Goal: Transaction & Acquisition: Book appointment/travel/reservation

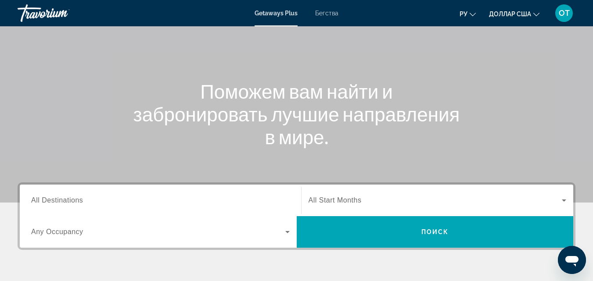
scroll to position [132, 0]
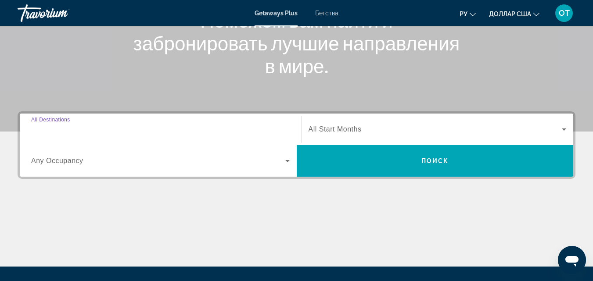
click at [87, 127] on input "Destination All Destinations" at bounding box center [160, 130] width 258 height 11
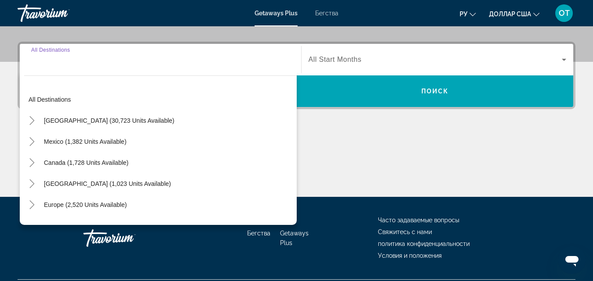
scroll to position [215, 0]
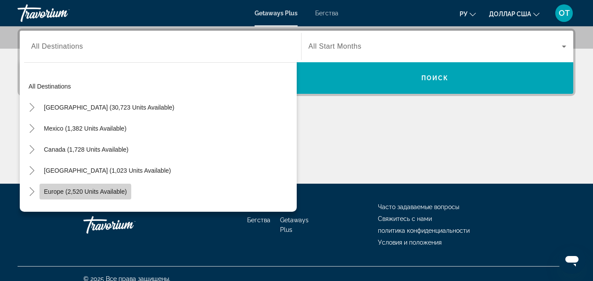
click at [67, 193] on span "Europe (2,520 units available)" at bounding box center [85, 191] width 83 height 7
type input "**********"
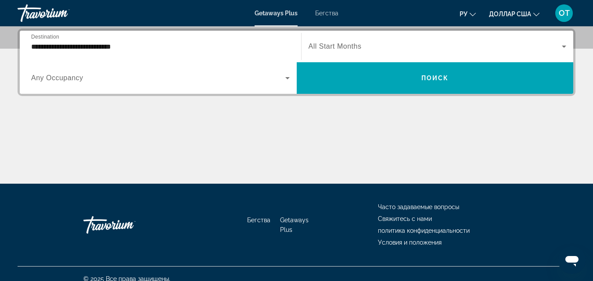
click at [361, 47] on span "All Start Months" at bounding box center [334, 46] width 53 height 7
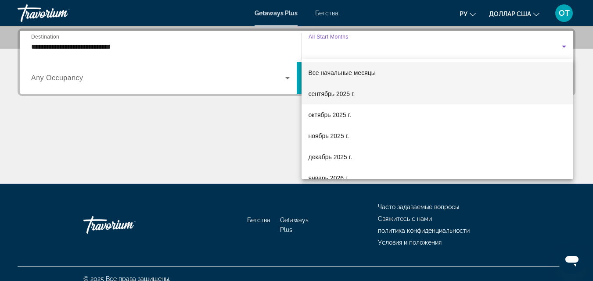
click at [340, 92] on font "сентябрь 2025 г." at bounding box center [331, 93] width 47 height 7
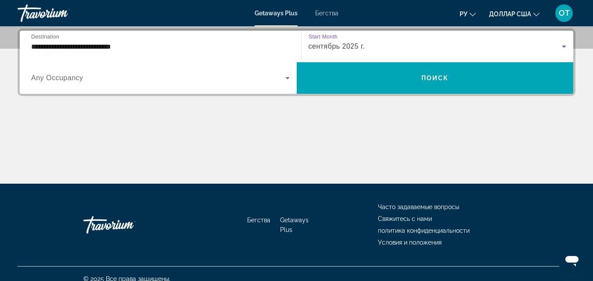
click at [276, 78] on span "Виджет поиска" at bounding box center [158, 78] width 254 height 11
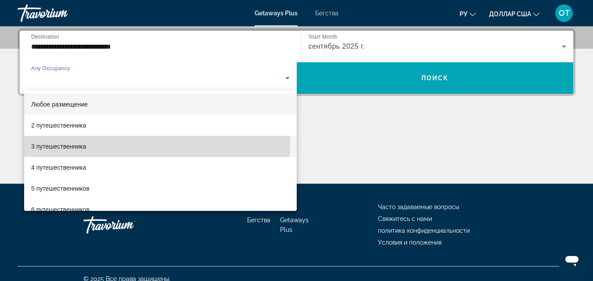
click at [43, 143] on span "3 путешественника" at bounding box center [58, 146] width 55 height 11
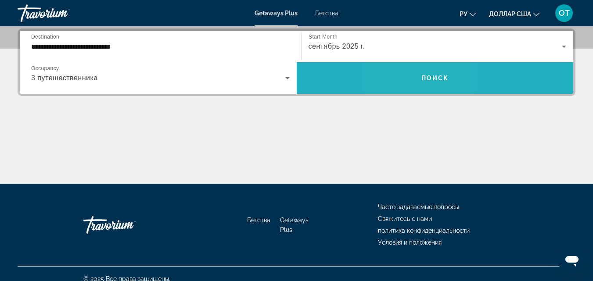
click at [413, 72] on span "Виджет поиска" at bounding box center [435, 78] width 277 height 21
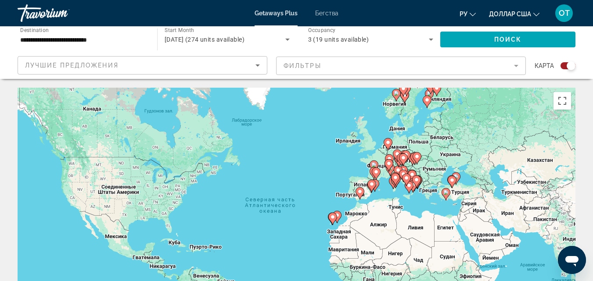
click at [252, 67] on icon "Sort by" at bounding box center [257, 65] width 11 height 11
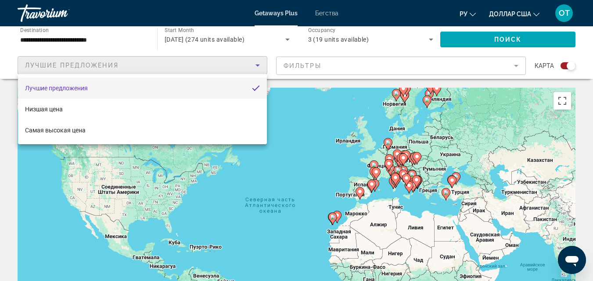
click at [306, 122] on div at bounding box center [296, 140] width 593 height 281
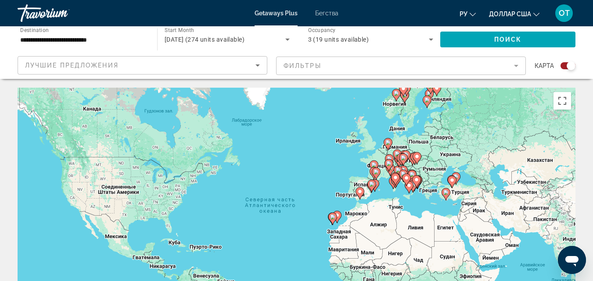
click at [498, 64] on mat-form-field "Фильтры" at bounding box center [401, 66] width 250 height 18
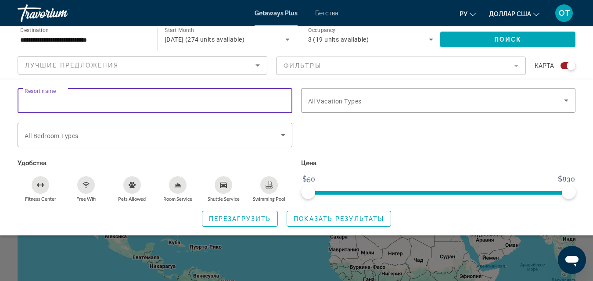
click at [160, 99] on input "Resort name" at bounding box center [155, 101] width 261 height 11
type input "****"
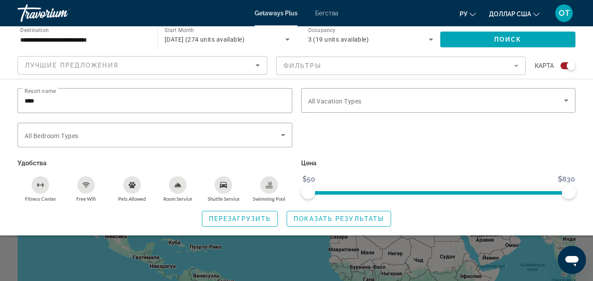
click at [384, 162] on p "Цена" at bounding box center [438, 163] width 275 height 12
click at [487, 99] on span "Search widget" at bounding box center [436, 100] width 256 height 11
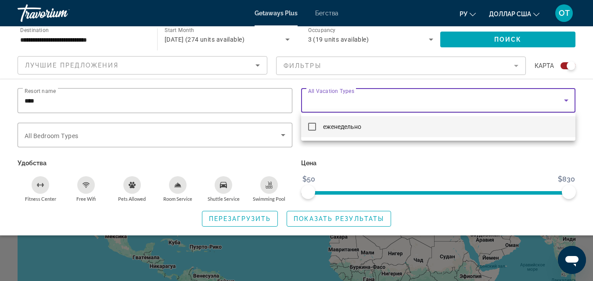
click at [347, 127] on font "еженедельно" at bounding box center [342, 126] width 38 height 7
click at [291, 134] on div at bounding box center [296, 140] width 593 height 281
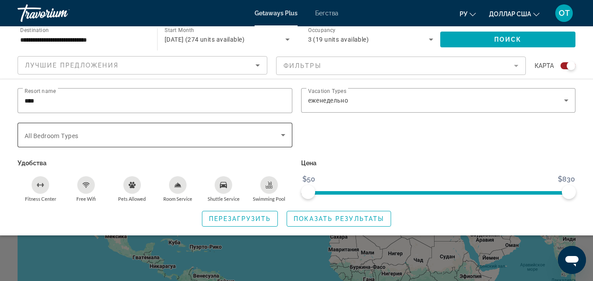
click at [276, 139] on span "Search widget" at bounding box center [153, 135] width 256 height 11
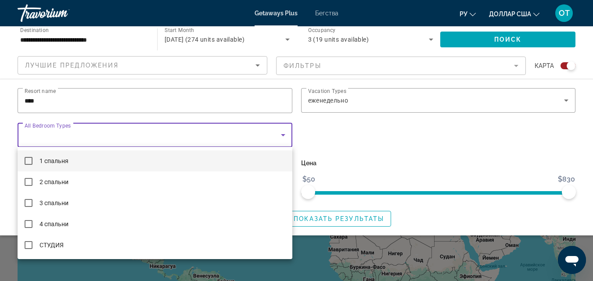
click at [74, 163] on mat-option "1 спальня" at bounding box center [155, 160] width 275 height 21
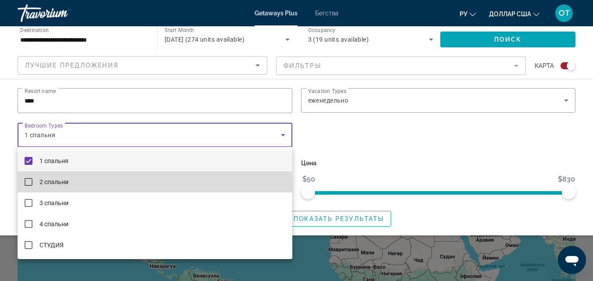
click at [45, 186] on span "2 спальни" at bounding box center [53, 182] width 29 height 11
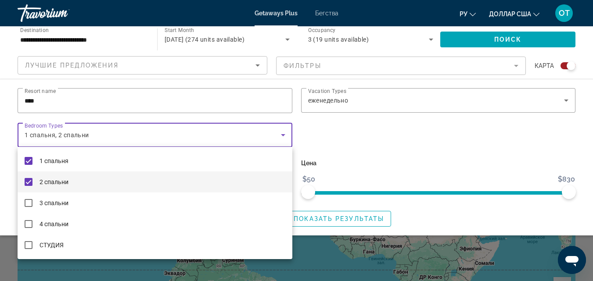
scroll to position [44, 0]
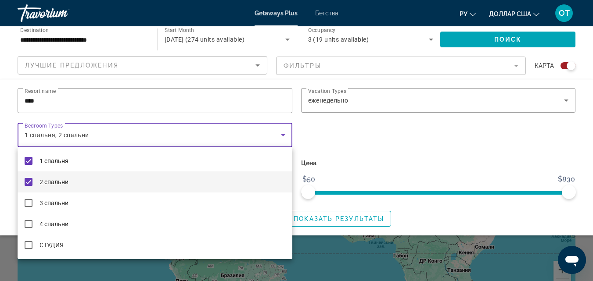
click at [464, 154] on div at bounding box center [296, 140] width 593 height 281
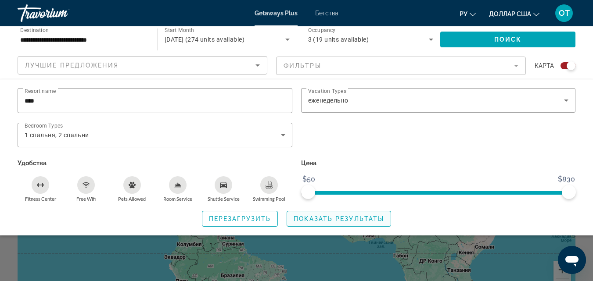
click at [317, 221] on span "Показать результаты" at bounding box center [339, 218] width 90 height 7
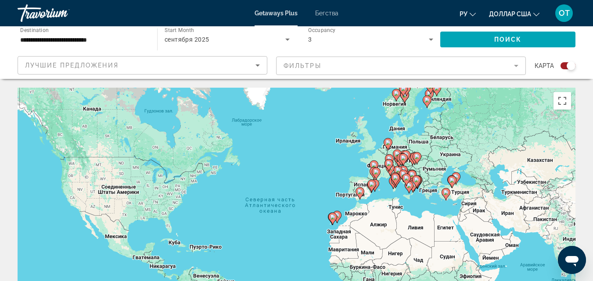
click at [409, 64] on mat-form-field "Фильтры" at bounding box center [401, 66] width 250 height 18
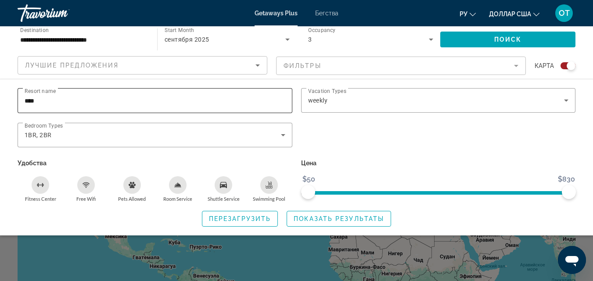
click at [79, 101] on input "****" at bounding box center [155, 101] width 261 height 11
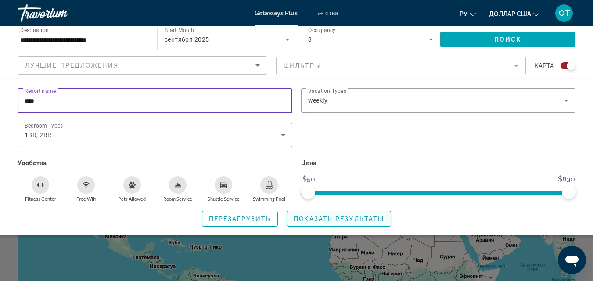
type input "****"
click at [330, 213] on span "Search widget" at bounding box center [339, 218] width 104 height 21
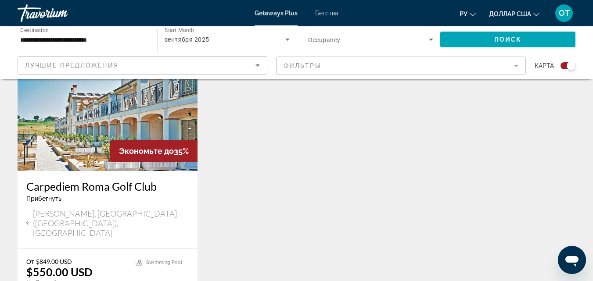
scroll to position [395, 0]
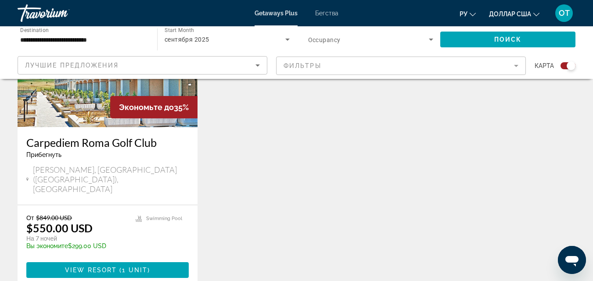
click at [67, 104] on img "Основное содержание" at bounding box center [108, 57] width 180 height 140
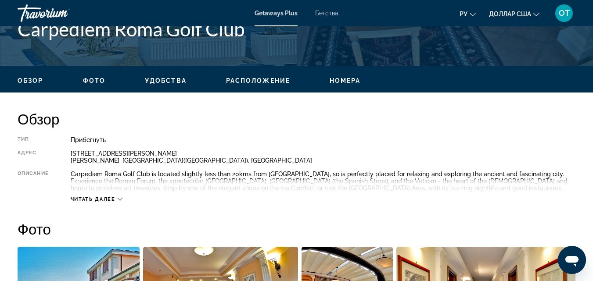
scroll to position [395, 0]
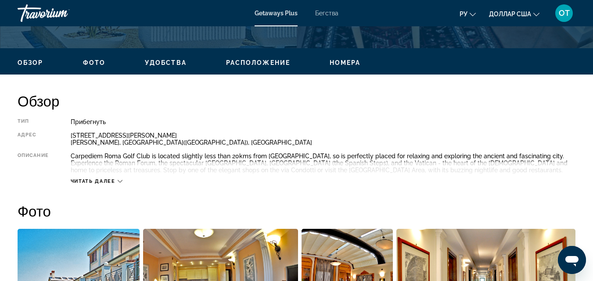
click at [95, 183] on span "Читать далее" at bounding box center [93, 182] width 45 height 6
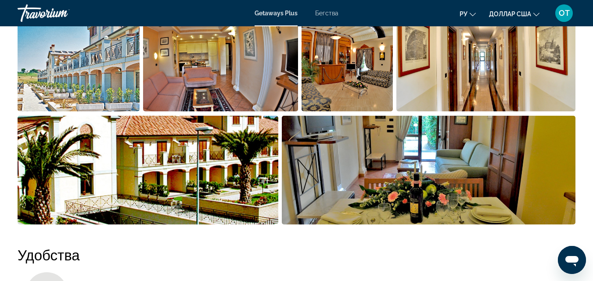
scroll to position [402, 0]
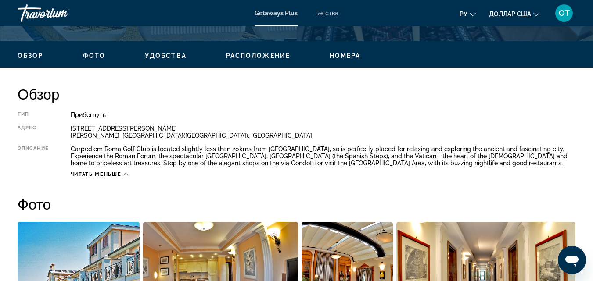
click at [248, 58] on span "Расположение" at bounding box center [258, 55] width 64 height 7
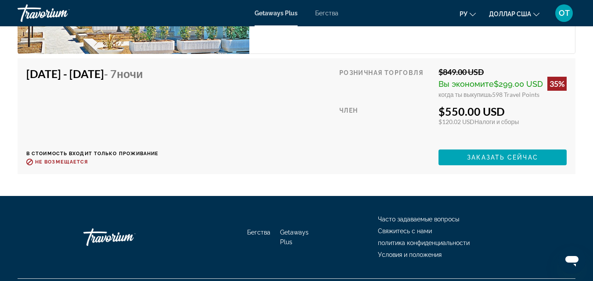
scroll to position [1933, 0]
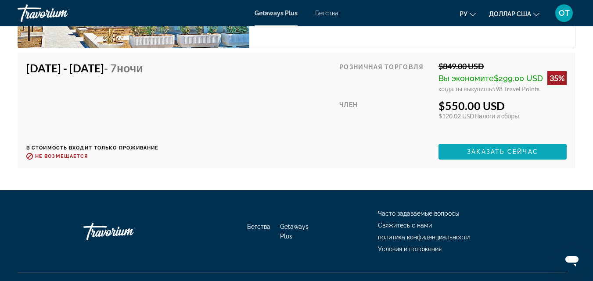
click at [498, 141] on span "Основное содержание" at bounding box center [502, 151] width 128 height 21
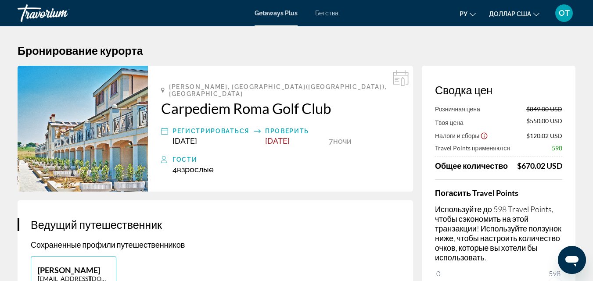
click at [163, 126] on icon "Основное содержание" at bounding box center [164, 131] width 7 height 11
click at [195, 129] on div "Регистрироваться" at bounding box center [210, 131] width 77 height 11
click at [292, 126] on div "Проверить" at bounding box center [295, 131] width 60 height 11
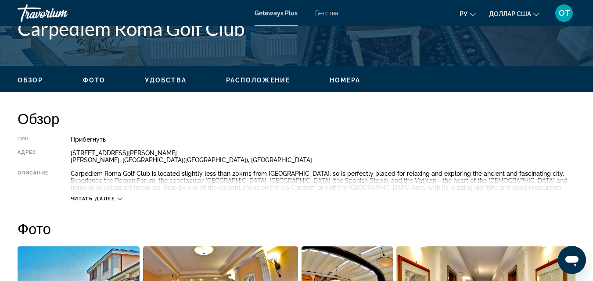
scroll to position [374, 0]
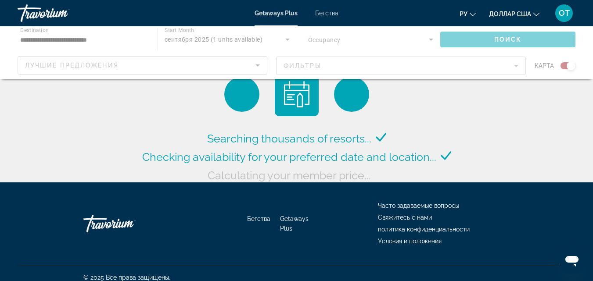
click at [348, 72] on div "Основное содержание" at bounding box center [296, 52] width 593 height 53
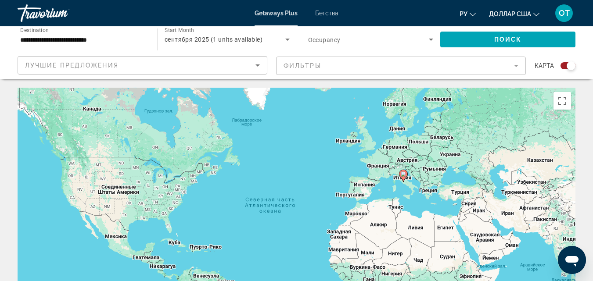
click at [342, 42] on span "Search widget" at bounding box center [368, 39] width 121 height 11
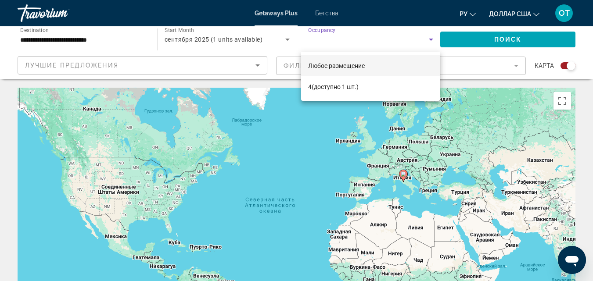
click at [227, 71] on div at bounding box center [296, 140] width 593 height 281
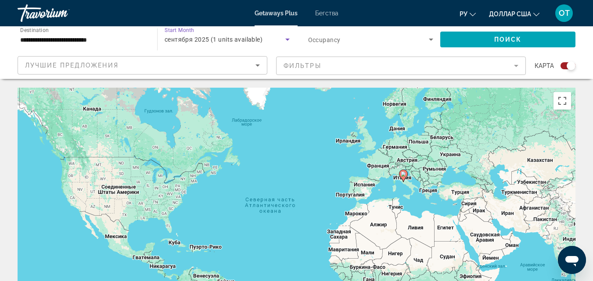
click at [236, 38] on span "сентября 2025 (1 units available)" at bounding box center [214, 39] width 98 height 7
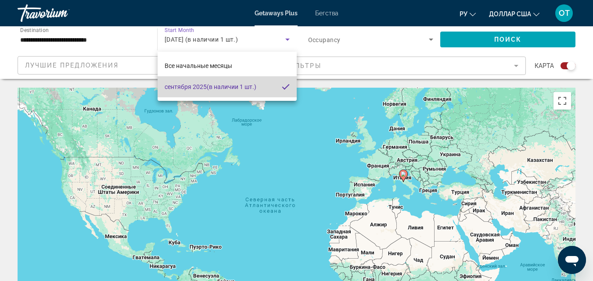
click at [239, 86] on font "(в наличии 1 шт.)" at bounding box center [232, 86] width 50 height 7
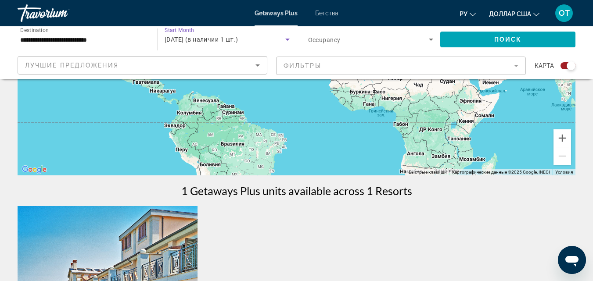
scroll to position [395, 0]
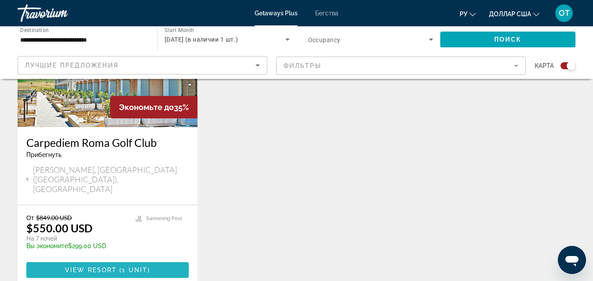
click at [110, 267] on span "View Resort" at bounding box center [91, 270] width 52 height 7
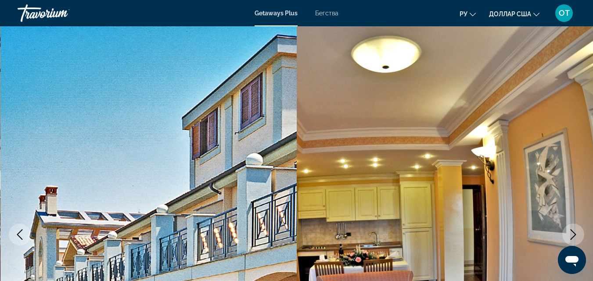
click at [328, 13] on font "Бегства" at bounding box center [326, 13] width 23 height 7
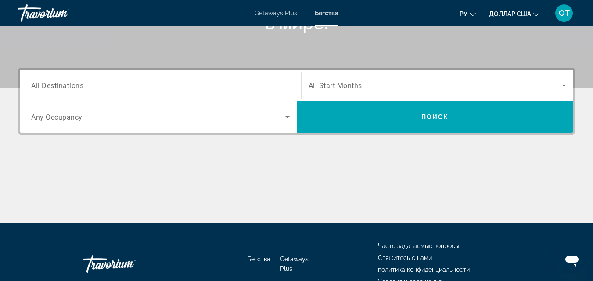
scroll to position [132, 0]
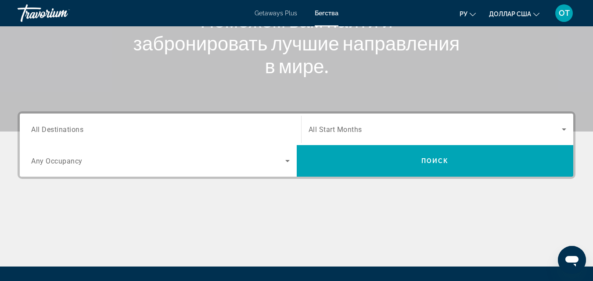
click at [459, 131] on span "Search widget" at bounding box center [435, 129] width 254 height 11
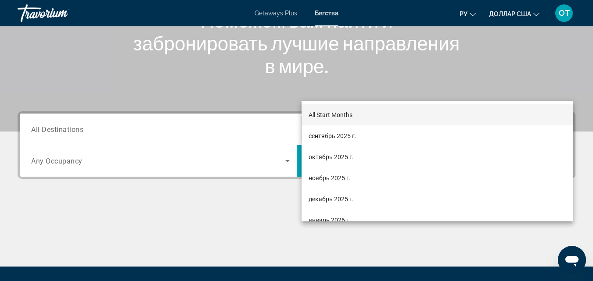
scroll to position [215, 0]
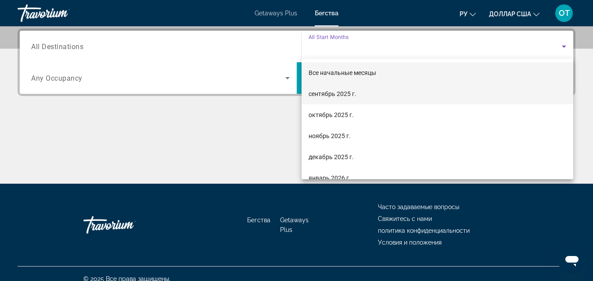
click at [336, 93] on font "сентябрь 2025 г." at bounding box center [332, 93] width 48 height 7
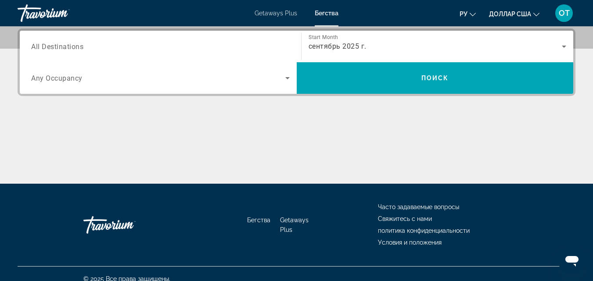
click at [221, 39] on div "Search widget" at bounding box center [160, 46] width 258 height 25
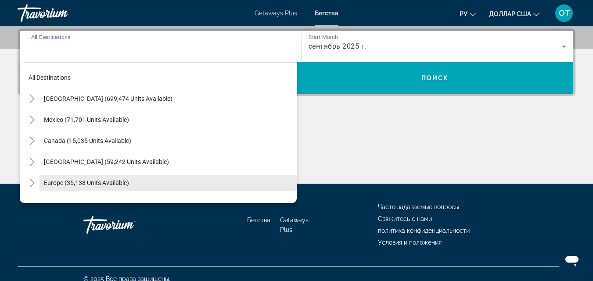
click at [116, 186] on span "Europe (35,138 units available)" at bounding box center [86, 182] width 85 height 7
type input "**********"
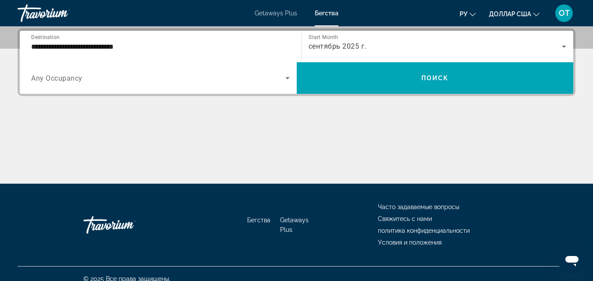
click at [105, 84] on div "Search widget" at bounding box center [160, 78] width 258 height 25
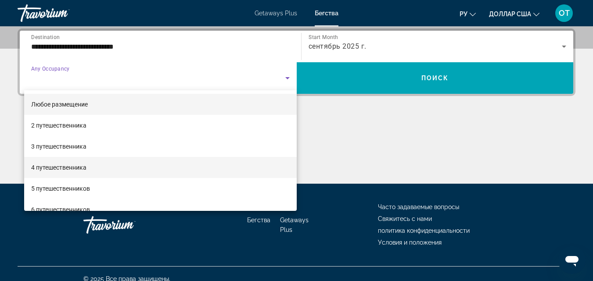
click at [71, 167] on font "4 путешественника" at bounding box center [58, 167] width 55 height 7
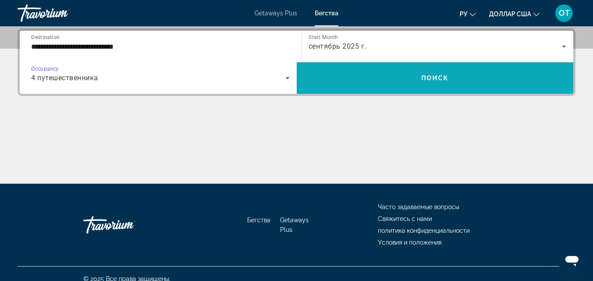
click at [416, 80] on span "Search widget" at bounding box center [435, 78] width 277 height 21
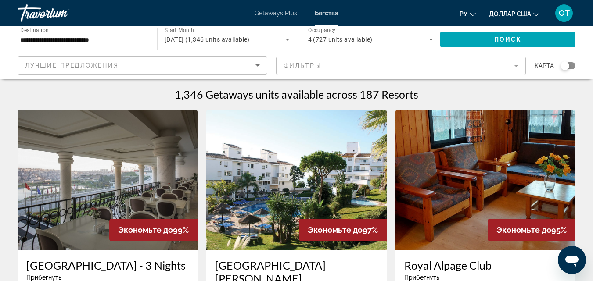
click at [284, 36] on icon "Search widget" at bounding box center [287, 39] width 11 height 11
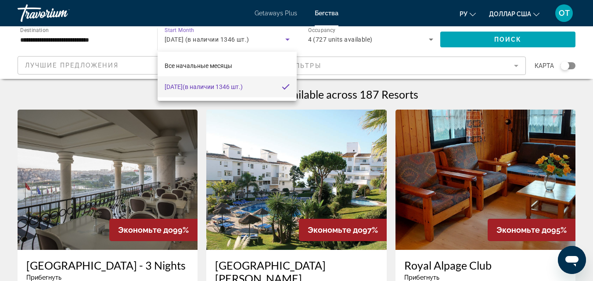
click at [382, 64] on div at bounding box center [296, 140] width 593 height 281
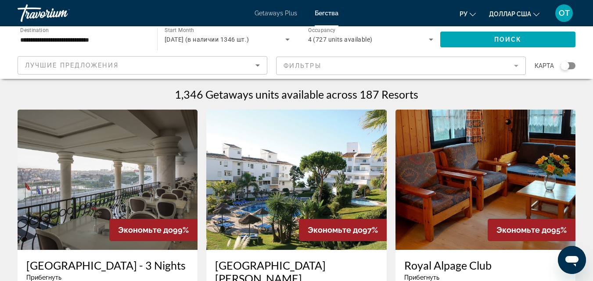
click at [382, 64] on mat-form-field "Фильтры" at bounding box center [401, 66] width 250 height 18
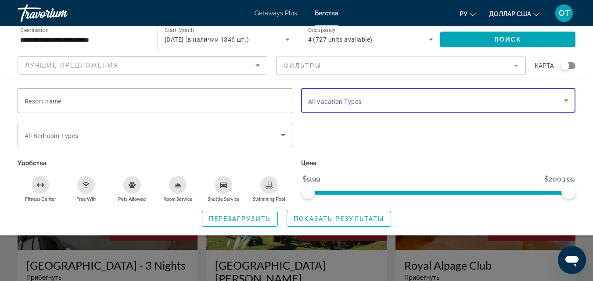
click at [430, 95] on span "Search widget" at bounding box center [436, 100] width 256 height 11
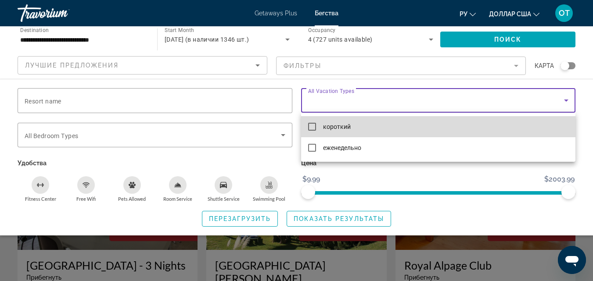
click at [319, 129] on mat-option "короткий" at bounding box center [438, 126] width 275 height 21
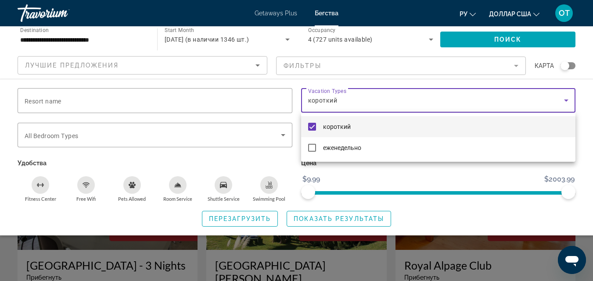
click at [90, 133] on div at bounding box center [296, 140] width 593 height 281
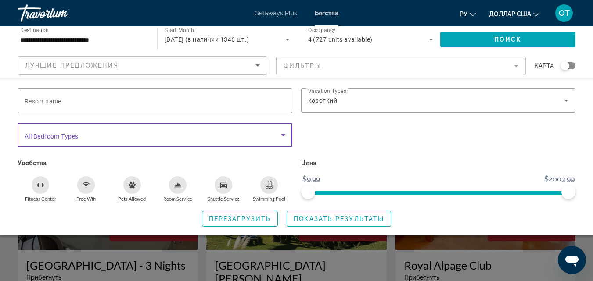
click at [90, 136] on span "Search widget" at bounding box center [153, 135] width 256 height 11
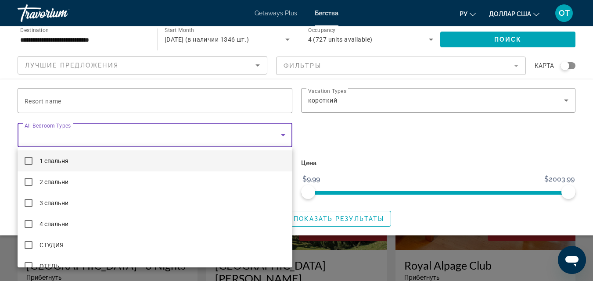
click at [66, 159] on font "1 спальня" at bounding box center [53, 161] width 29 height 7
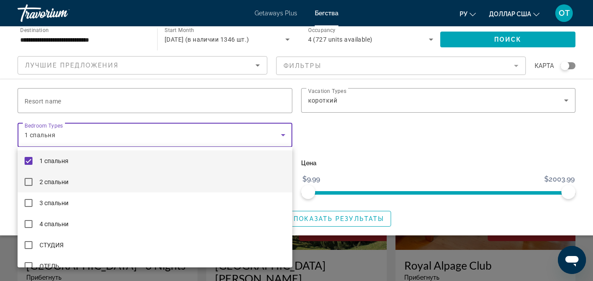
click at [57, 183] on font "2 спальни" at bounding box center [53, 182] width 29 height 7
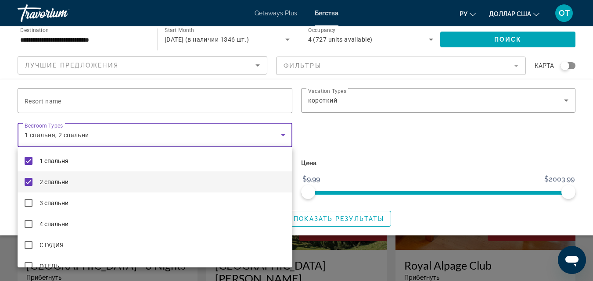
click at [79, 94] on div at bounding box center [296, 140] width 593 height 281
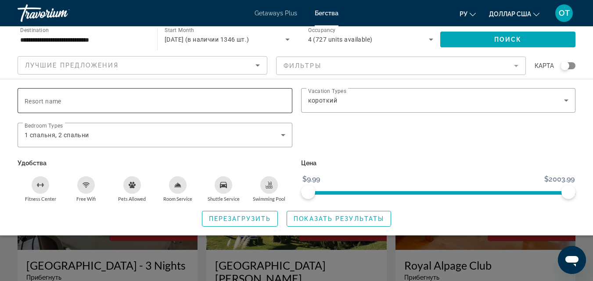
click at [79, 100] on input "Resort name" at bounding box center [155, 101] width 261 height 11
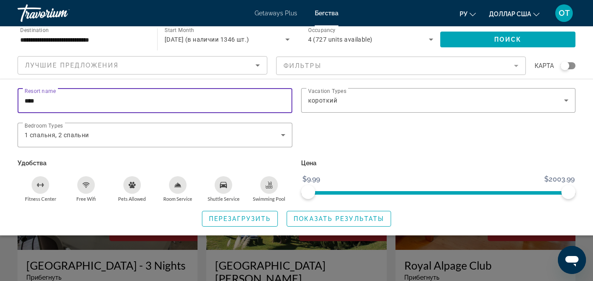
type input "****"
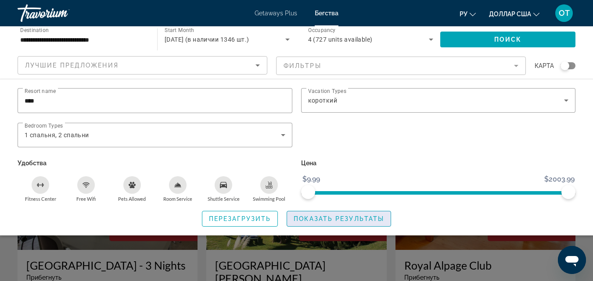
click at [326, 219] on span "Показать результаты" at bounding box center [339, 218] width 90 height 7
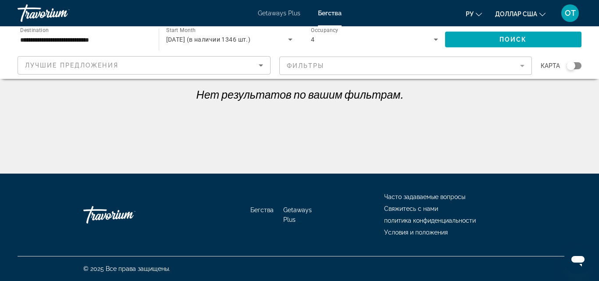
click at [527, 64] on mat-form-field "Фильтры" at bounding box center [405, 66] width 253 height 18
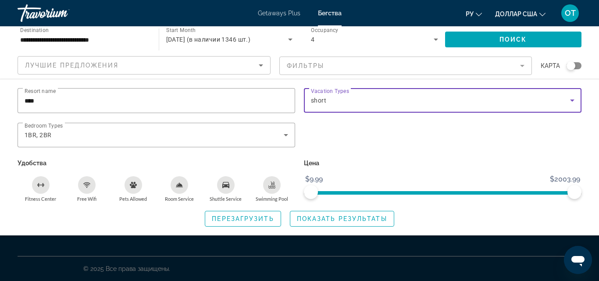
click at [567, 100] on div "short" at bounding box center [440, 100] width 259 height 11
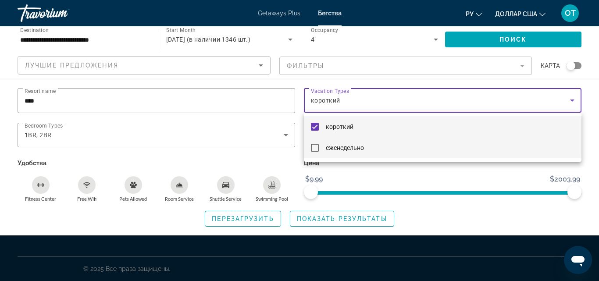
click at [340, 146] on font "еженедельно" at bounding box center [345, 147] width 38 height 7
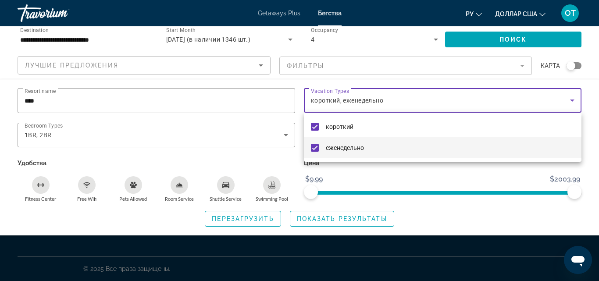
click at [328, 221] on div at bounding box center [299, 140] width 599 height 281
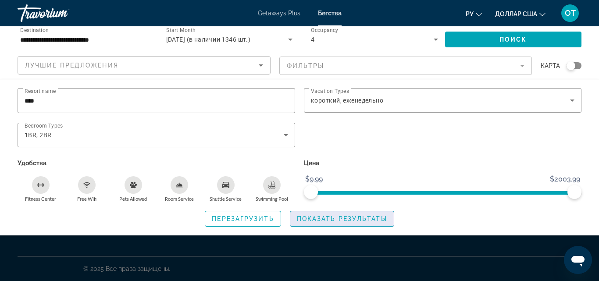
click at [330, 217] on span "Показать результаты" at bounding box center [342, 218] width 90 height 7
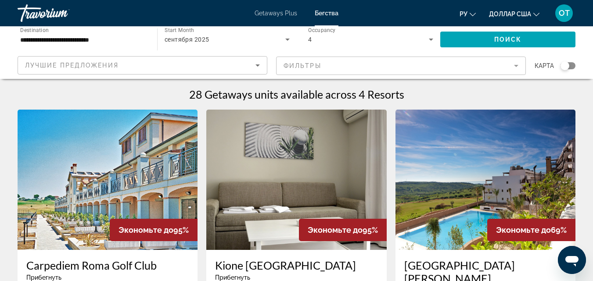
click at [126, 192] on img "Основное содержание" at bounding box center [108, 180] width 180 height 140
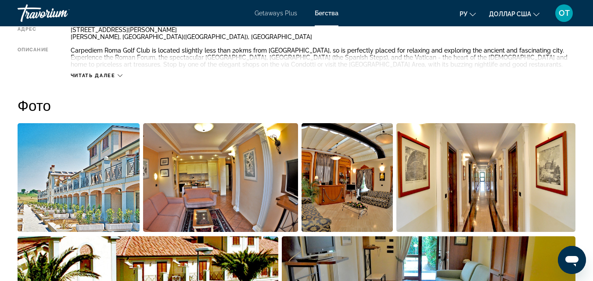
scroll to position [483, 0]
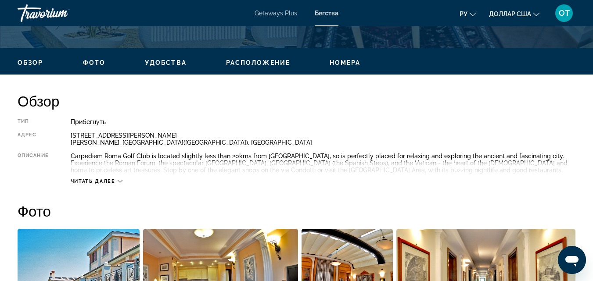
click at [97, 60] on span "Фото" at bounding box center [94, 62] width 22 height 7
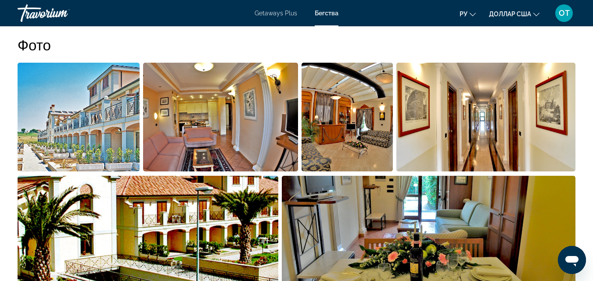
scroll to position [544, 0]
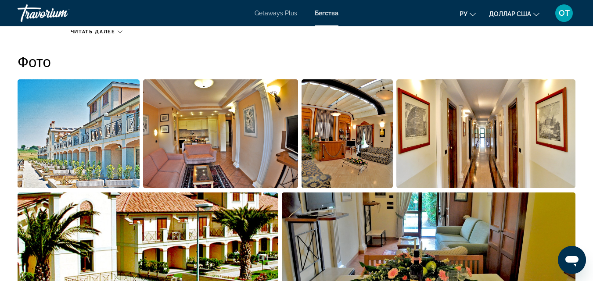
click at [257, 140] on img "Open full-screen image slider" at bounding box center [220, 133] width 155 height 109
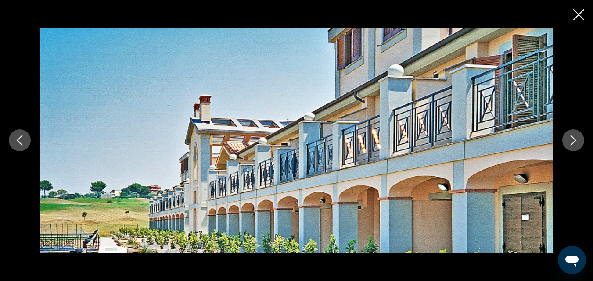
click at [574, 140] on icon "Next image" at bounding box center [573, 140] width 11 height 11
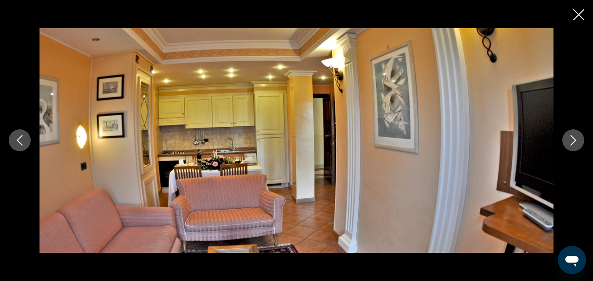
click at [574, 140] on icon "Next image" at bounding box center [573, 140] width 11 height 11
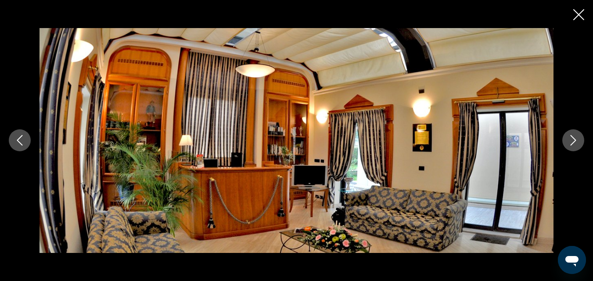
click at [574, 140] on icon "Next image" at bounding box center [573, 140] width 11 height 11
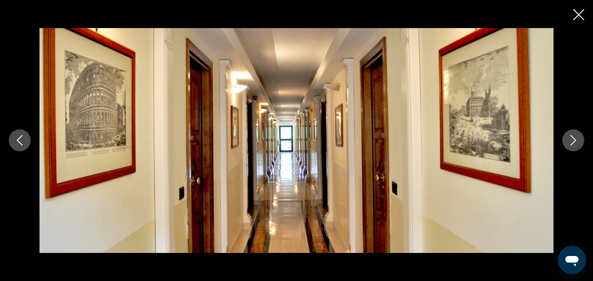
click at [574, 140] on icon "Next image" at bounding box center [573, 140] width 11 height 11
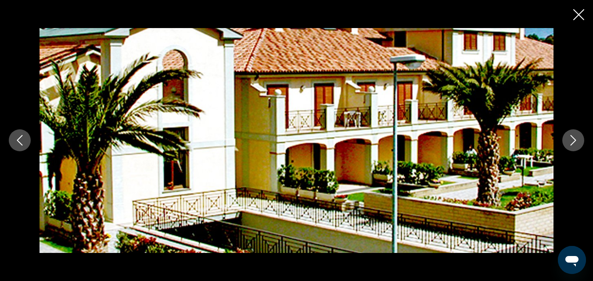
click at [574, 140] on icon "Next image" at bounding box center [573, 140] width 11 height 11
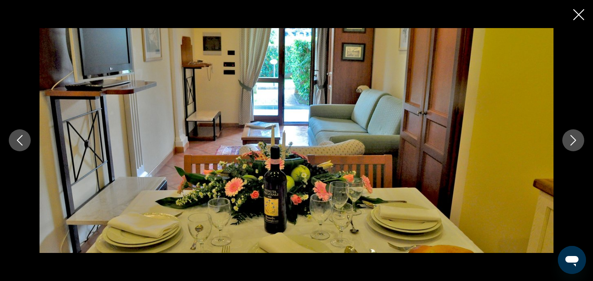
click at [574, 140] on icon "Next image" at bounding box center [573, 140] width 11 height 11
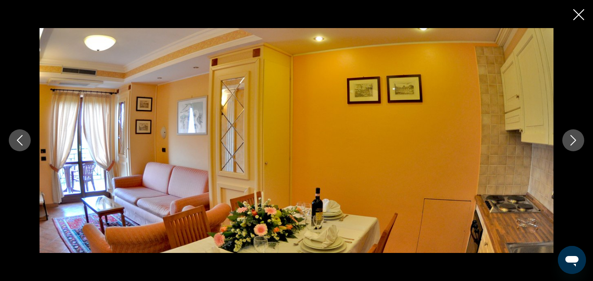
click at [574, 140] on icon "Next image" at bounding box center [573, 140] width 11 height 11
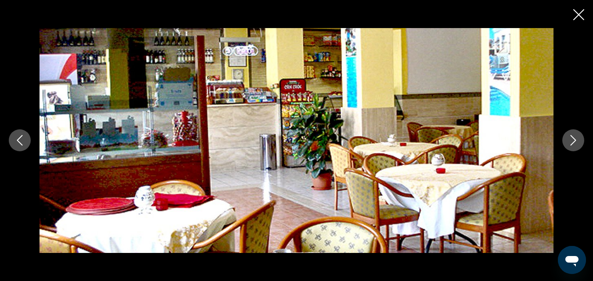
click at [578, 18] on icon "Close slideshow" at bounding box center [578, 14] width 11 height 11
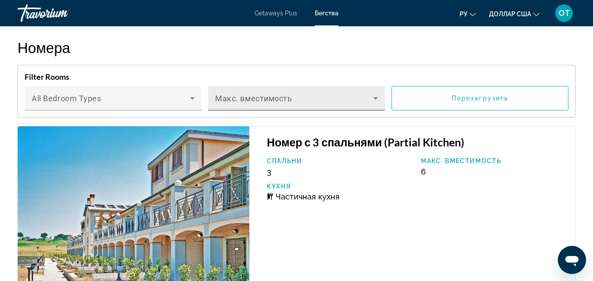
scroll to position [1685, 0]
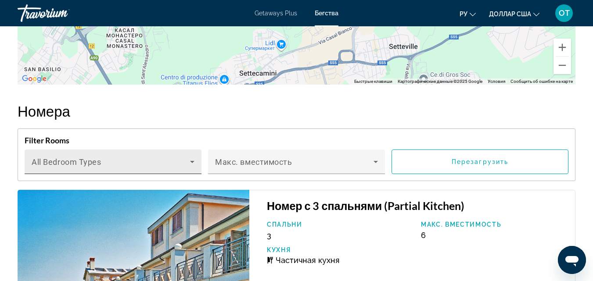
click at [183, 150] on div "Bedroom Types All Bedroom Types" at bounding box center [113, 162] width 163 height 25
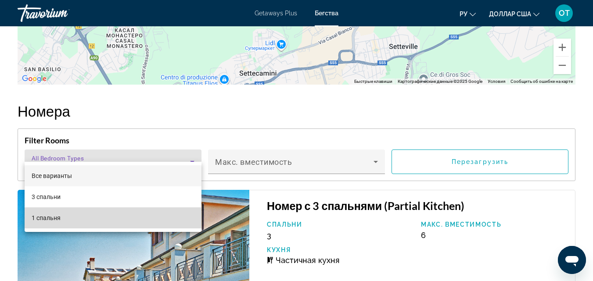
click at [54, 217] on font "1 спальня" at bounding box center [46, 218] width 29 height 7
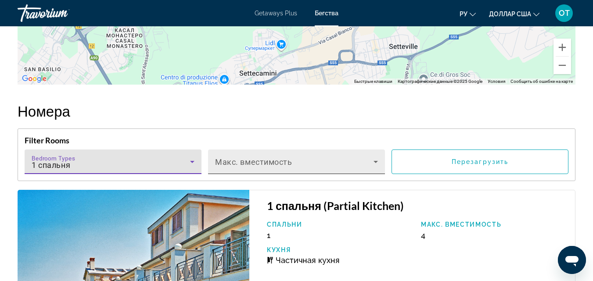
click at [353, 160] on span "Основное содержание" at bounding box center [294, 165] width 158 height 11
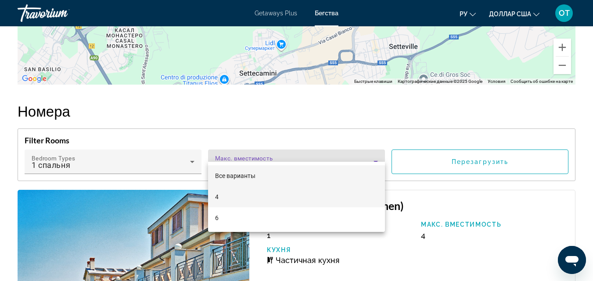
click at [227, 198] on mat-option "4" at bounding box center [296, 196] width 177 height 21
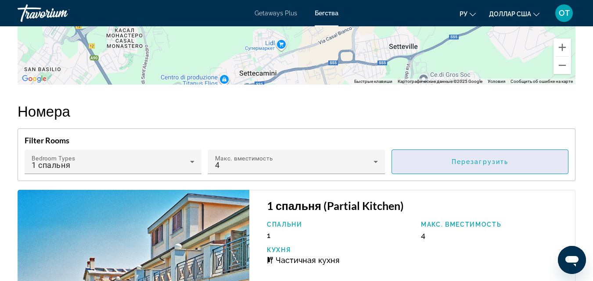
click at [494, 156] on span "Основное содержание" at bounding box center [480, 161] width 176 height 21
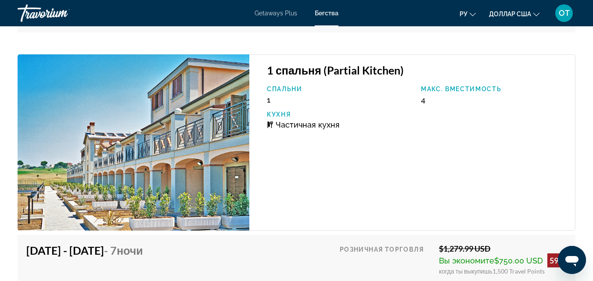
scroll to position [2391, 0]
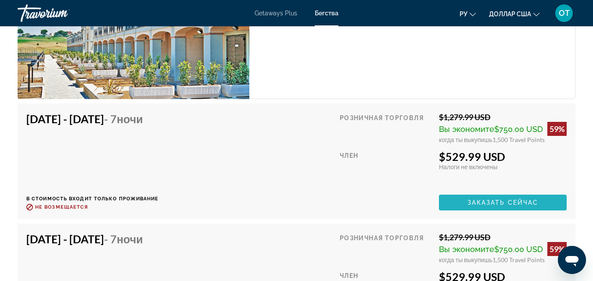
click at [527, 199] on span "Заказать сейчас" at bounding box center [502, 202] width 71 height 7
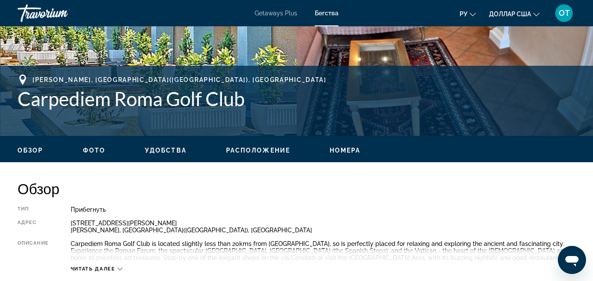
scroll to position [351, 0]
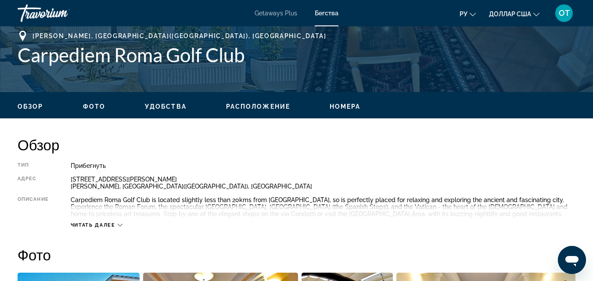
click at [105, 227] on span "Читать далее" at bounding box center [93, 225] width 45 height 6
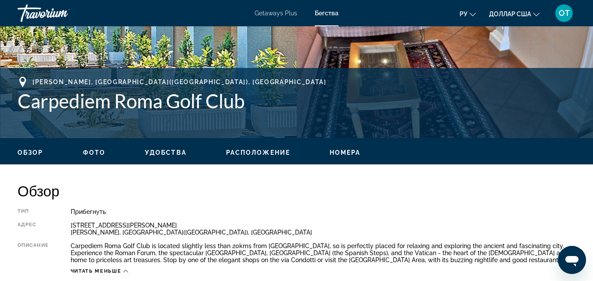
scroll to position [219, 0]
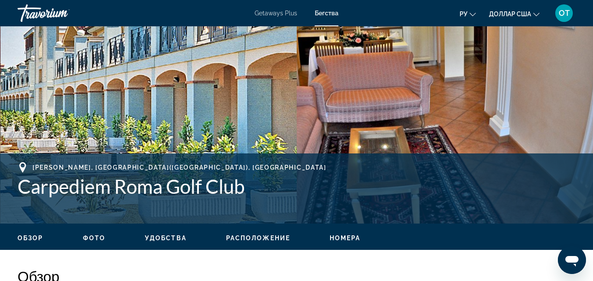
click at [21, 168] on icon "Основное содержание" at bounding box center [22, 167] width 7 height 11
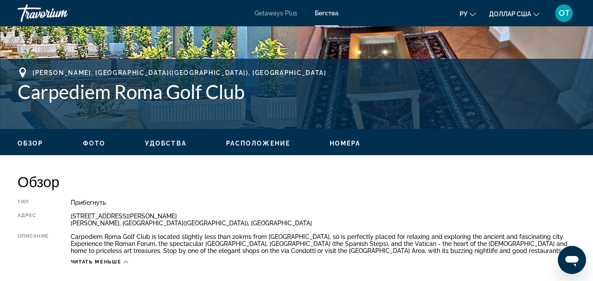
scroll to position [351, 0]
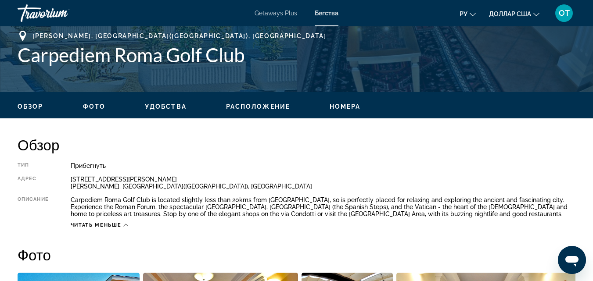
click at [280, 107] on span "Расположение" at bounding box center [258, 106] width 64 height 7
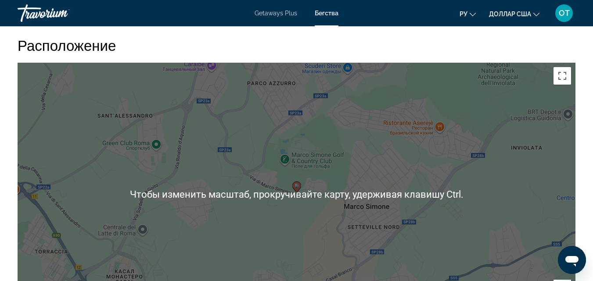
scroll to position [1459, 0]
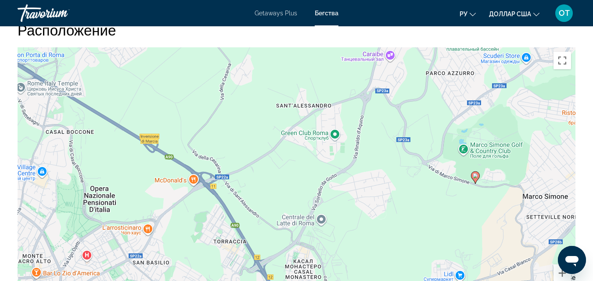
drag, startPoint x: 172, startPoint y: 145, endPoint x: 307, endPoint y: 143, distance: 134.3
click at [307, 143] on div "Чтобы активировать перетаскивание с помощью клавиатуры, нажмите Alt + Ввод. Пос…" at bounding box center [297, 178] width 558 height 263
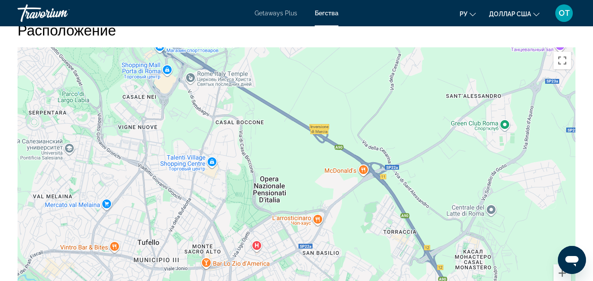
drag, startPoint x: 175, startPoint y: 154, endPoint x: 347, endPoint y: 145, distance: 172.7
click at [347, 145] on div "Чтобы активировать перетаскивание с помощью клавиатуры, нажмите Alt + Ввод. Пос…" at bounding box center [297, 178] width 558 height 263
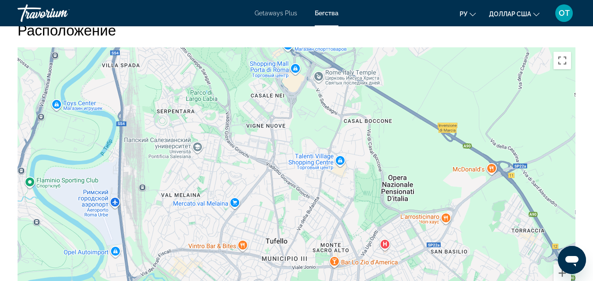
drag, startPoint x: 247, startPoint y: 168, endPoint x: 373, endPoint y: 171, distance: 126.4
click at [373, 171] on div "Чтобы активировать перетаскивание с помощью клавиатуры, нажмите Alt + Ввод. Пос…" at bounding box center [297, 178] width 558 height 263
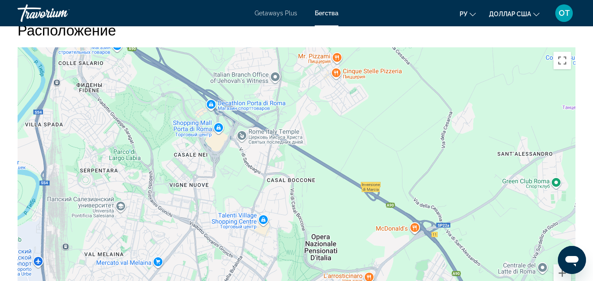
drag, startPoint x: 221, startPoint y: 148, endPoint x: 122, endPoint y: 206, distance: 114.5
click at [124, 208] on div "Основное содержание" at bounding box center [297, 178] width 558 height 263
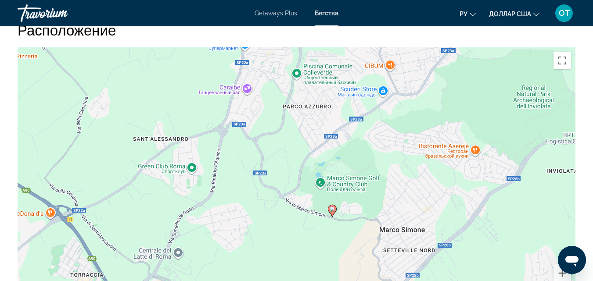
drag, startPoint x: 360, startPoint y: 110, endPoint x: 21, endPoint y: 98, distance: 338.5
click at [21, 98] on div "Чтобы активировать перетаскивание с помощью клавиатуры, нажмите Alt + Ввод. Пос…" at bounding box center [297, 178] width 558 height 263
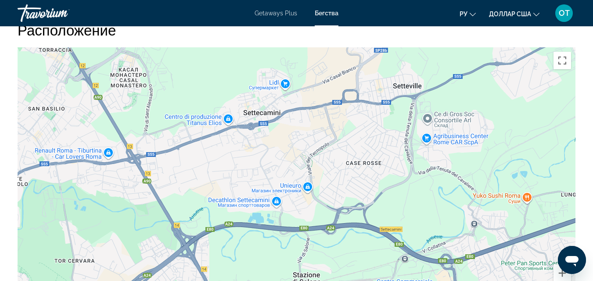
drag, startPoint x: 360, startPoint y: 237, endPoint x: 327, endPoint y: 11, distance: 227.8
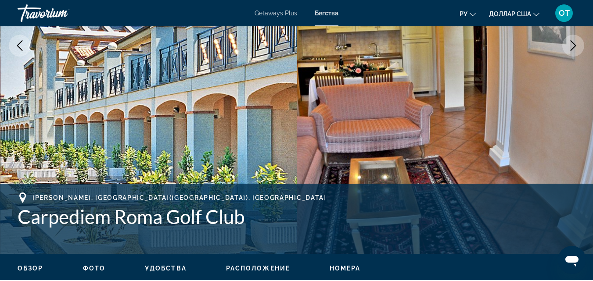
scroll to position [187, 0]
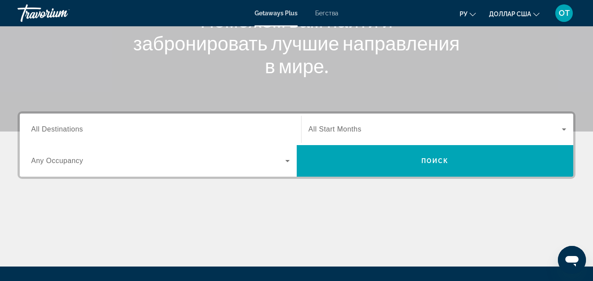
click at [252, 129] on input "Destination All Destinations" at bounding box center [160, 130] width 258 height 11
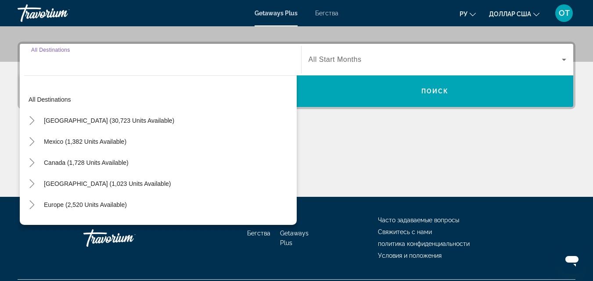
scroll to position [215, 0]
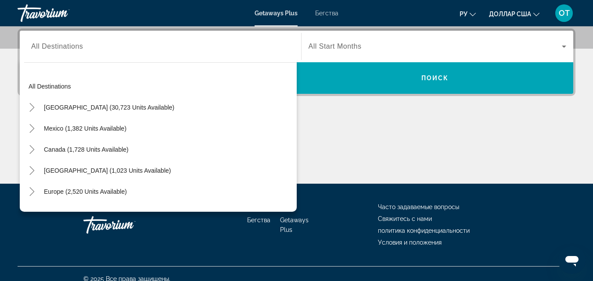
drag, startPoint x: 298, startPoint y: 119, endPoint x: 301, endPoint y: 171, distance: 51.9
click at [301, 171] on div "Основное содержание" at bounding box center [297, 151] width 558 height 66
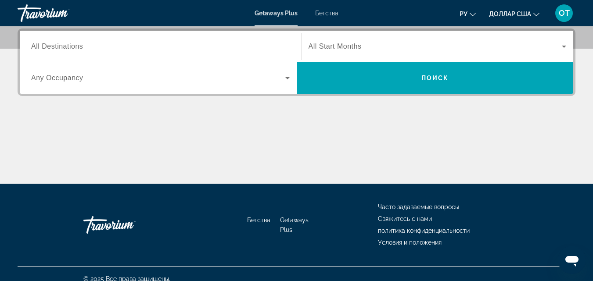
click at [258, 47] on input "Destination All Destinations" at bounding box center [160, 47] width 258 height 11
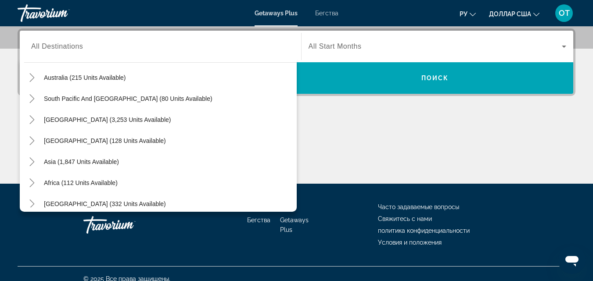
scroll to position [142, 0]
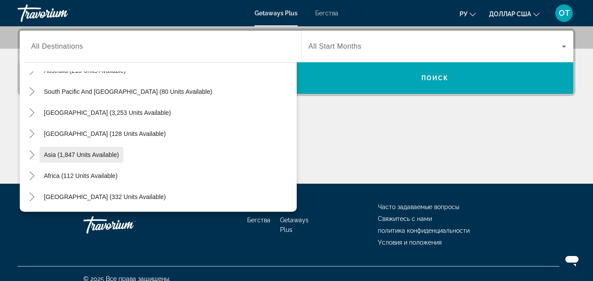
click at [100, 158] on span "Asia (1,847 units available)" at bounding box center [81, 154] width 75 height 7
type input "**********"
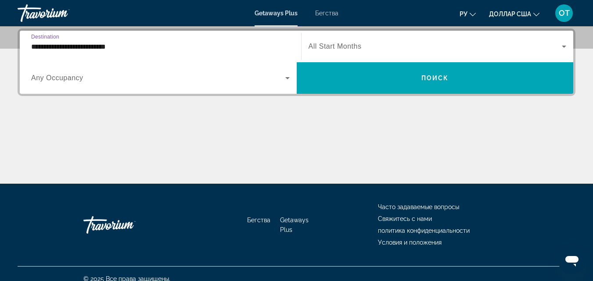
click at [343, 49] on span "All Start Months" at bounding box center [334, 46] width 53 height 7
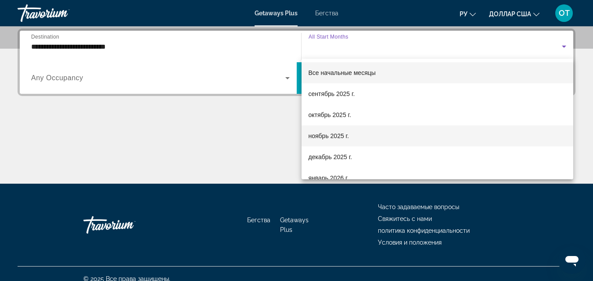
click at [332, 138] on font "ноябрь 2025 г." at bounding box center [328, 136] width 40 height 7
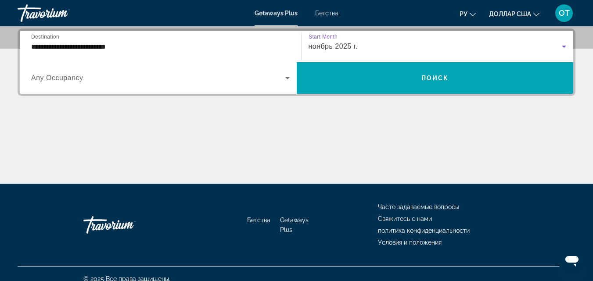
click at [266, 75] on span "Виджет поиска" at bounding box center [158, 78] width 254 height 11
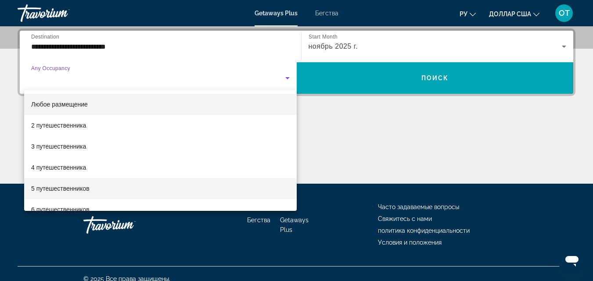
click at [60, 186] on font "5 путешественников" at bounding box center [60, 188] width 58 height 7
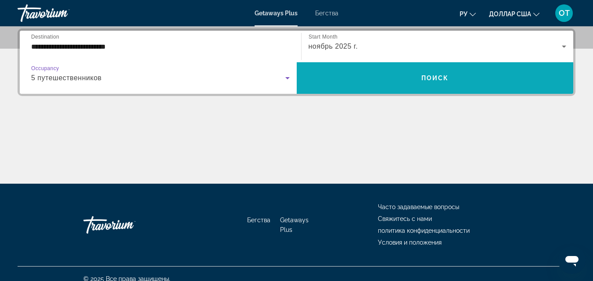
click at [442, 77] on span "Поиск" at bounding box center [435, 78] width 28 height 7
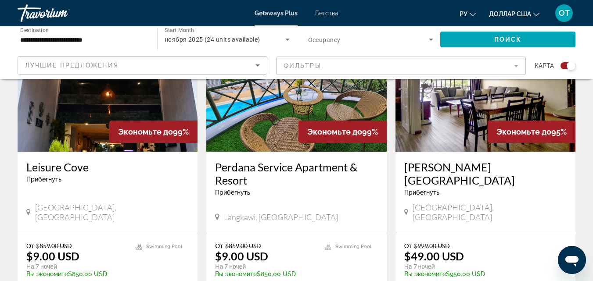
scroll to position [326, 0]
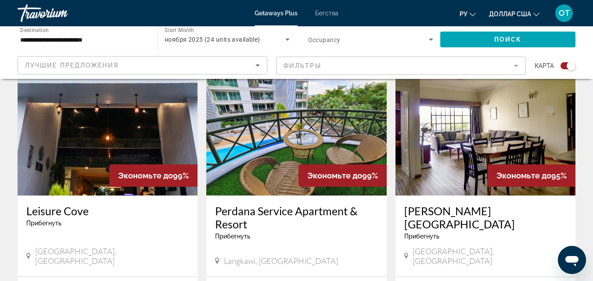
click at [315, 93] on img "Основное содержание" at bounding box center [296, 125] width 180 height 140
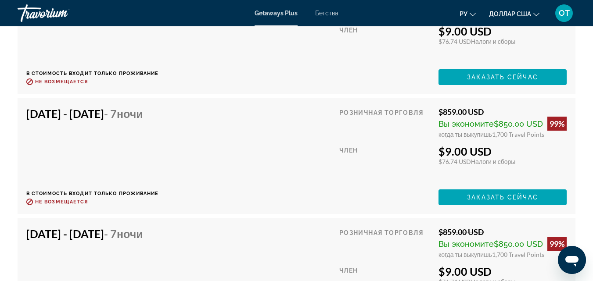
scroll to position [1931, 0]
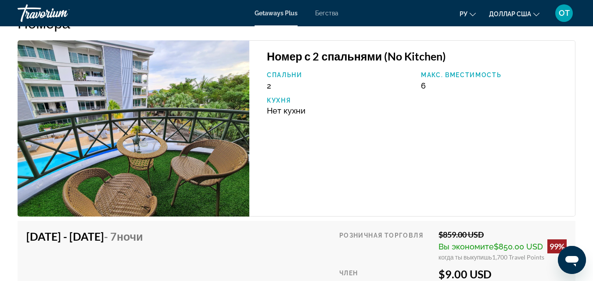
click at [215, 100] on img "Основное содержание" at bounding box center [134, 128] width 232 height 176
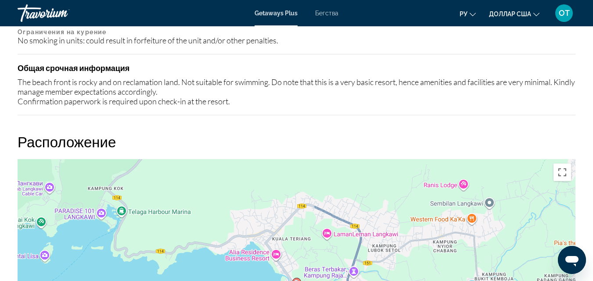
scroll to position [1141, 0]
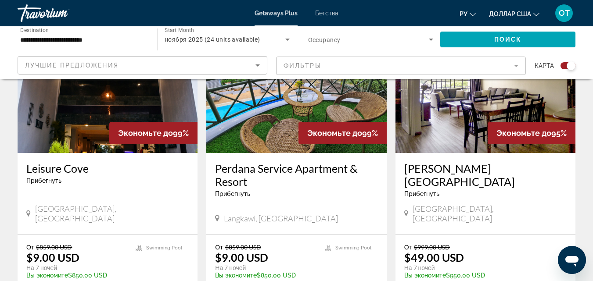
scroll to position [351, 0]
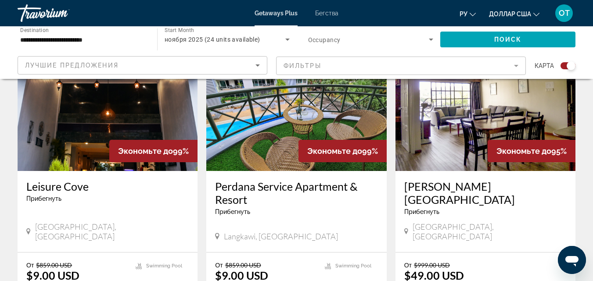
click at [484, 103] on img "Основное содержание" at bounding box center [485, 101] width 180 height 140
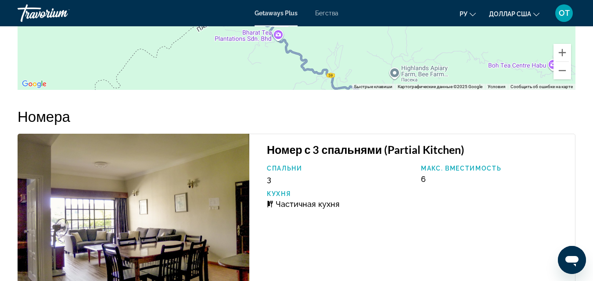
scroll to position [1272, 0]
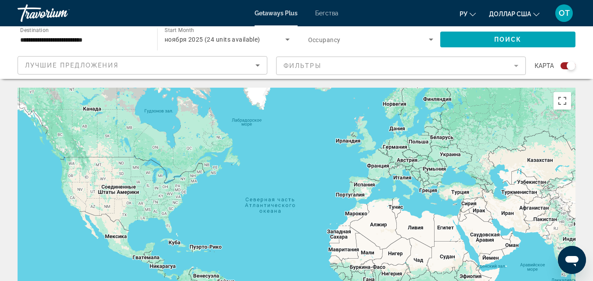
click at [253, 66] on icon "Sort by" at bounding box center [257, 65] width 11 height 11
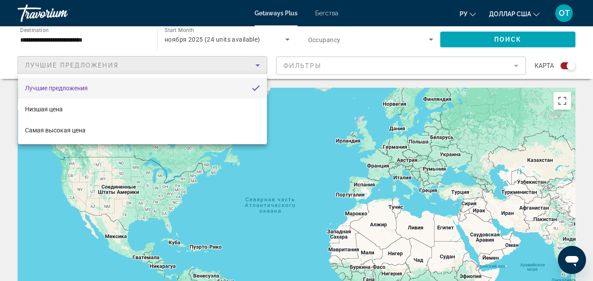
click at [322, 116] on div at bounding box center [296, 140] width 593 height 281
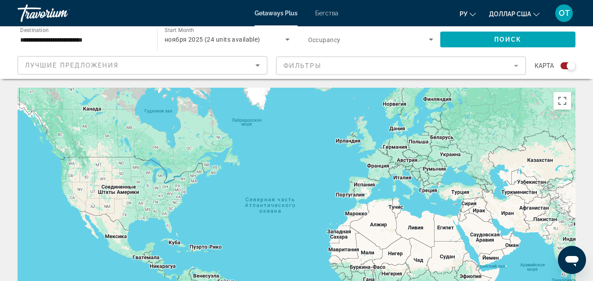
click at [122, 37] on input "**********" at bounding box center [82, 40] width 125 height 11
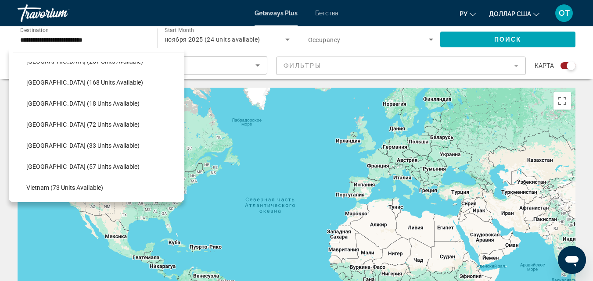
scroll to position [335, 0]
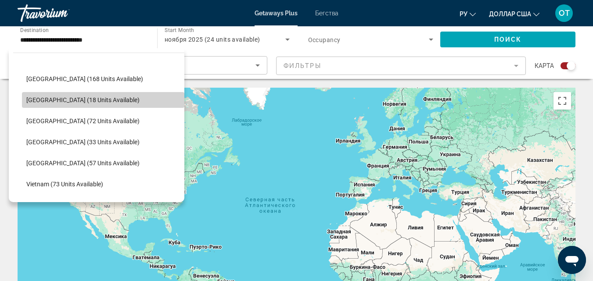
click at [103, 108] on span "Search widget" at bounding box center [103, 100] width 162 height 21
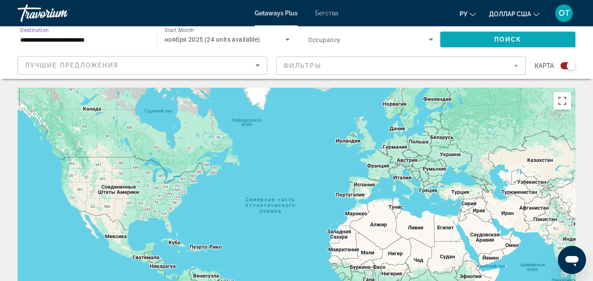
click at [498, 40] on span "Поиск" at bounding box center [508, 39] width 28 height 7
click at [126, 35] on input "**********" at bounding box center [82, 40] width 125 height 11
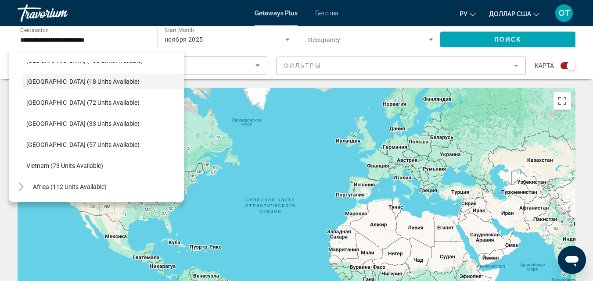
scroll to position [374, 0]
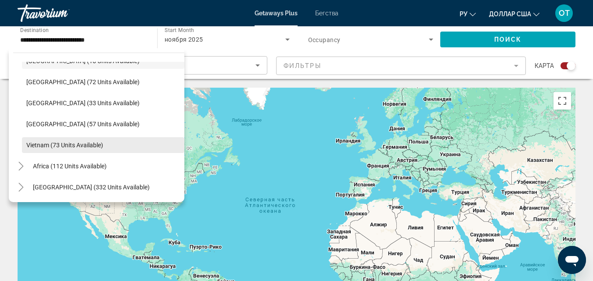
click at [98, 140] on span "Search widget" at bounding box center [103, 145] width 162 height 21
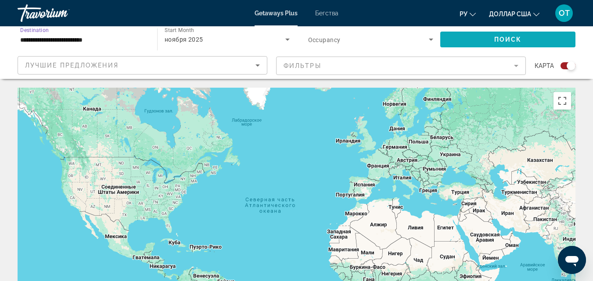
click at [503, 36] on span "Поиск" at bounding box center [508, 39] width 28 height 7
click at [252, 40] on div "ноября 2025" at bounding box center [225, 39] width 121 height 11
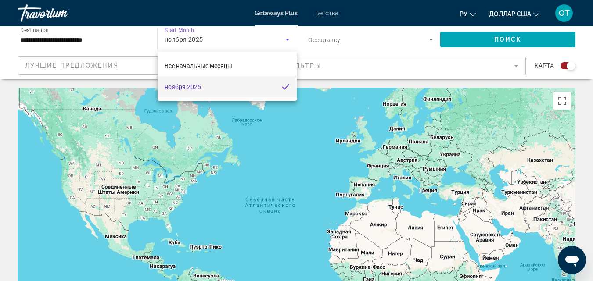
click at [358, 123] on div at bounding box center [296, 140] width 593 height 281
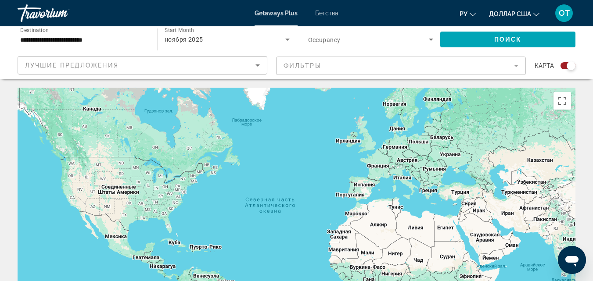
click at [120, 43] on input "**********" at bounding box center [82, 40] width 125 height 11
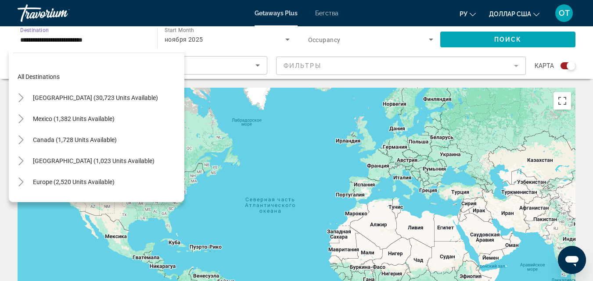
scroll to position [374, 0]
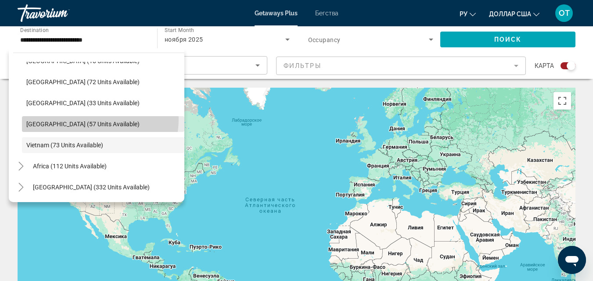
click at [83, 119] on span "Search widget" at bounding box center [103, 124] width 162 height 21
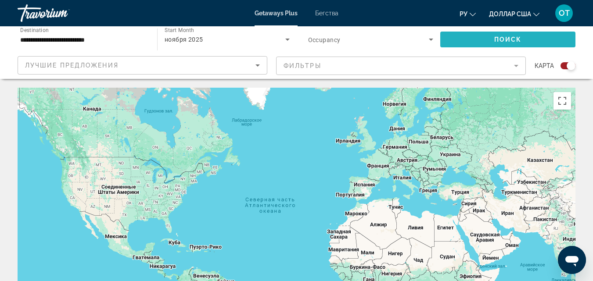
click at [509, 34] on span "Search widget" at bounding box center [507, 39] width 135 height 21
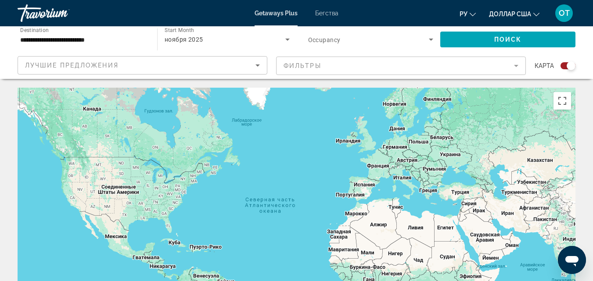
click at [117, 37] on input "**********" at bounding box center [82, 40] width 125 height 11
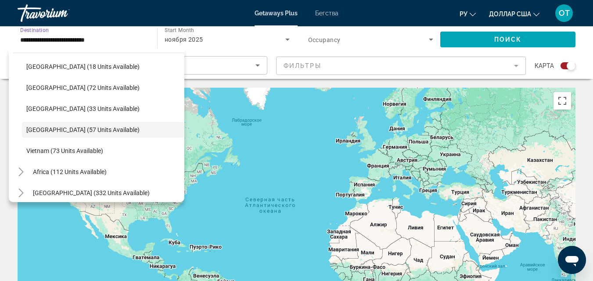
scroll to position [374, 0]
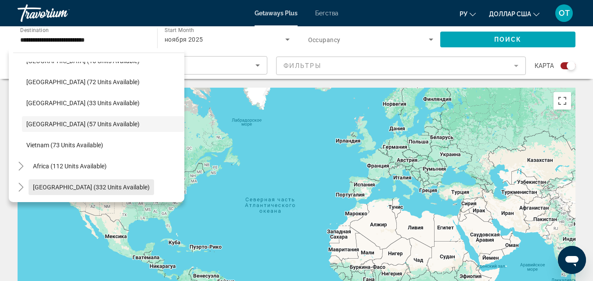
click at [110, 189] on span "[GEOGRAPHIC_DATA] (332 units available)" at bounding box center [91, 187] width 117 height 7
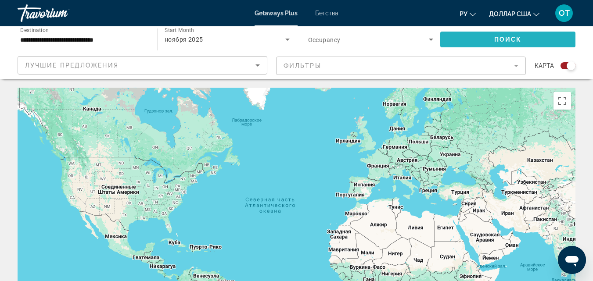
click at [503, 42] on span "Поиск" at bounding box center [508, 39] width 28 height 7
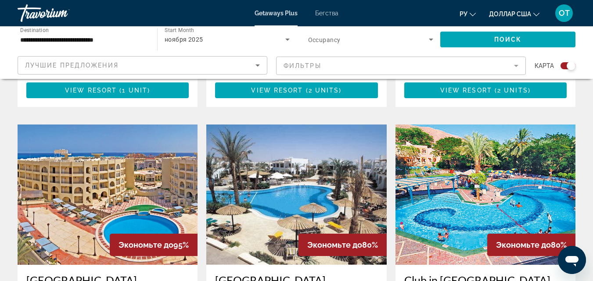
scroll to position [563, 0]
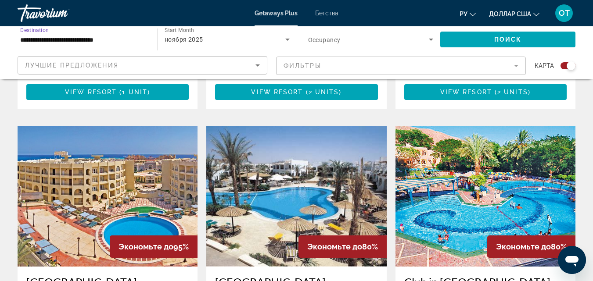
click at [139, 37] on input "**********" at bounding box center [82, 40] width 125 height 11
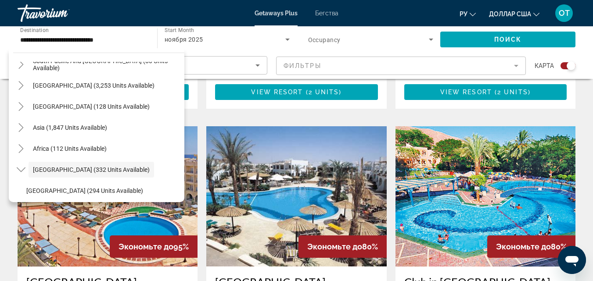
scroll to position [156, 0]
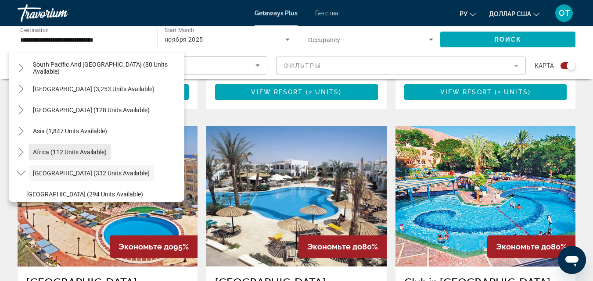
click at [92, 150] on span "Africa (112 units available)" at bounding box center [70, 152] width 74 height 7
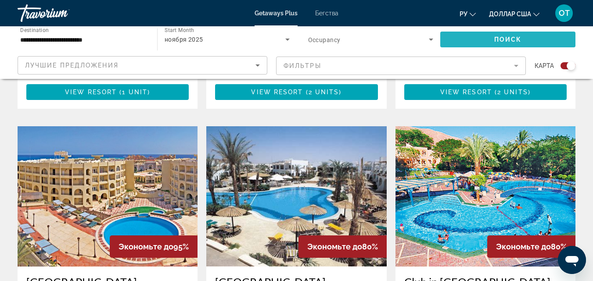
click at [499, 38] on span "Поиск" at bounding box center [508, 39] width 28 height 7
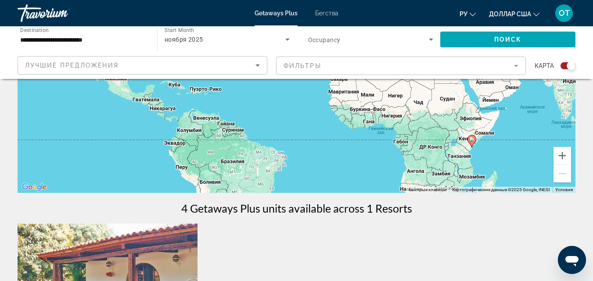
scroll to position [132, 0]
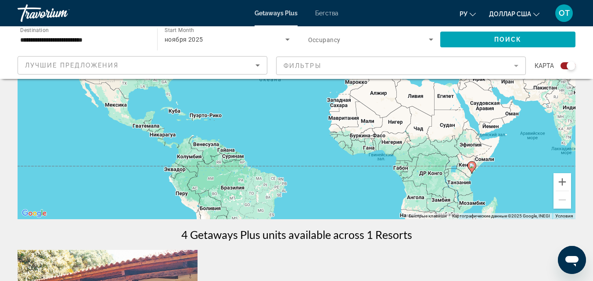
click at [126, 37] on input "**********" at bounding box center [82, 40] width 125 height 11
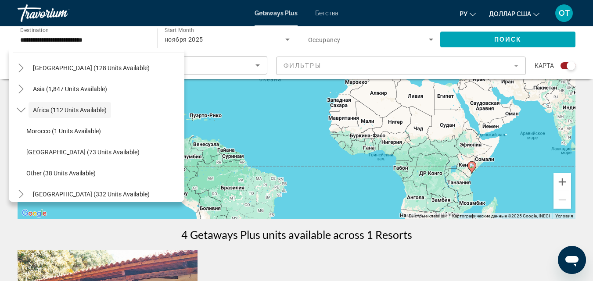
scroll to position [205, 0]
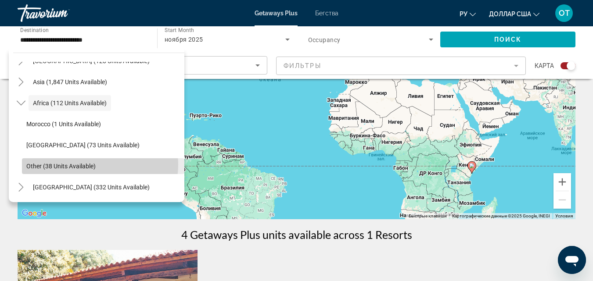
click at [93, 165] on span "Other (38 units available)" at bounding box center [60, 166] width 69 height 7
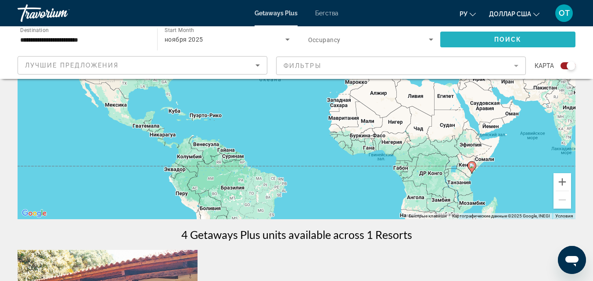
click at [475, 40] on span "Search widget" at bounding box center [507, 39] width 135 height 21
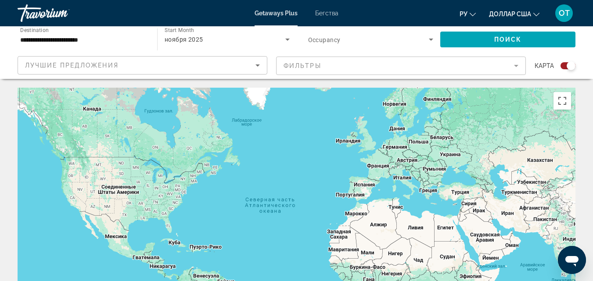
click at [140, 40] on input "**********" at bounding box center [82, 40] width 125 height 11
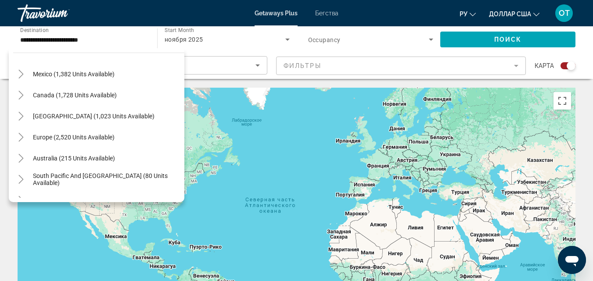
scroll to position [32, 0]
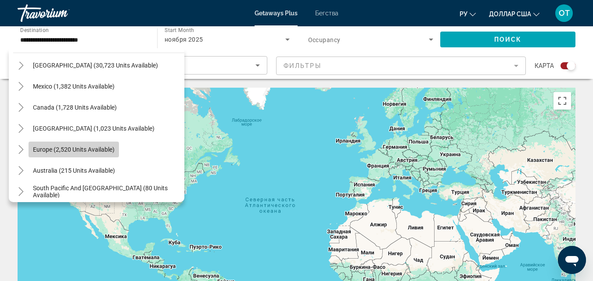
click at [111, 152] on span "Europe (2,520 units available)" at bounding box center [74, 149] width 82 height 7
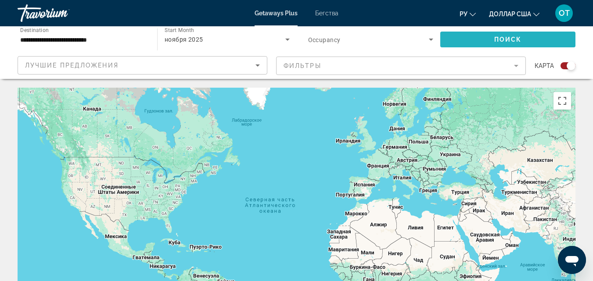
click at [487, 39] on span "Search widget" at bounding box center [507, 39] width 135 height 21
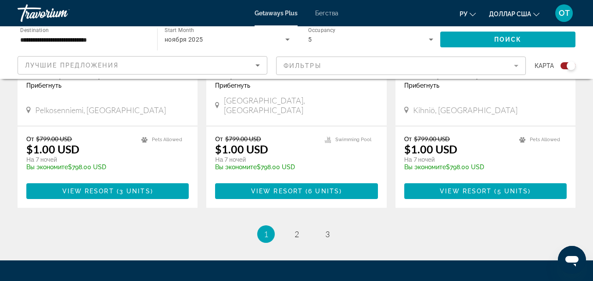
scroll to position [1436, 0]
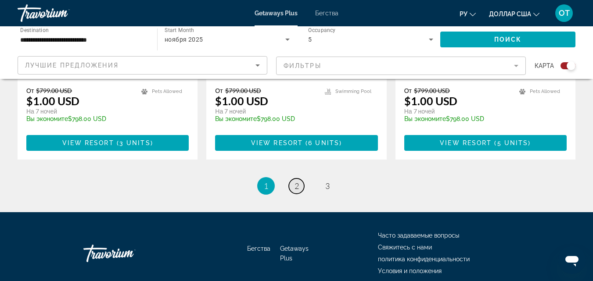
click at [295, 181] on span "2" at bounding box center [296, 186] width 4 height 10
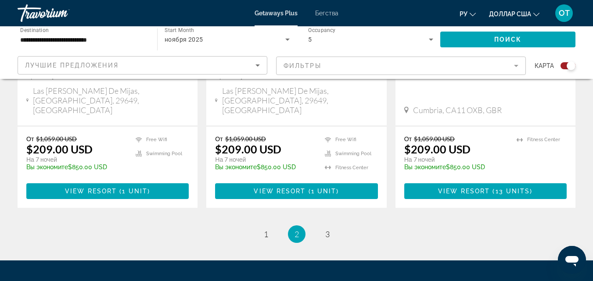
scroll to position [1483, 0]
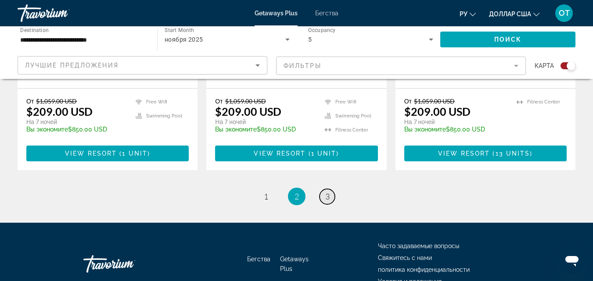
click at [329, 192] on span "3" at bounding box center [327, 197] width 4 height 10
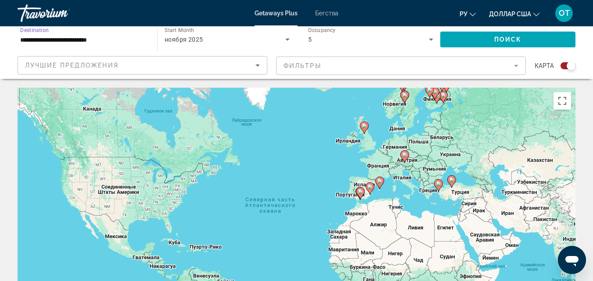
click at [96, 43] on input "**********" at bounding box center [82, 40] width 125 height 11
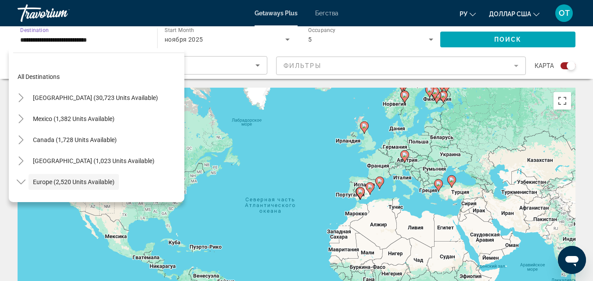
scroll to position [52, 0]
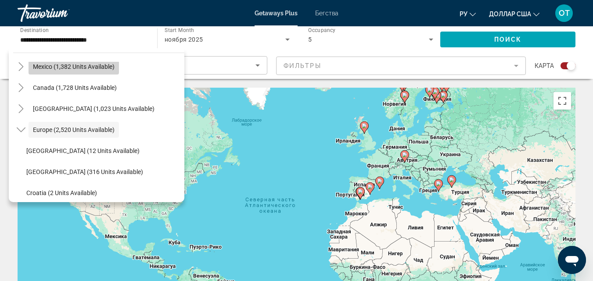
click at [104, 65] on span "Mexico (1,382 units available)" at bounding box center [74, 66] width 82 height 7
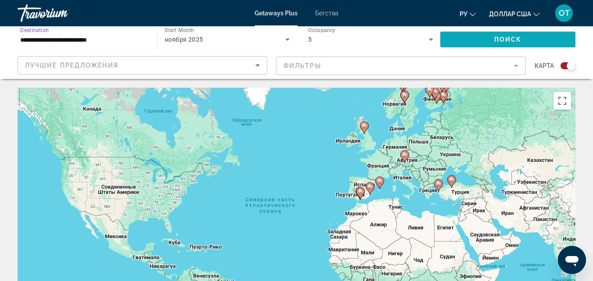
click at [447, 39] on span "Search widget" at bounding box center [507, 39] width 135 height 21
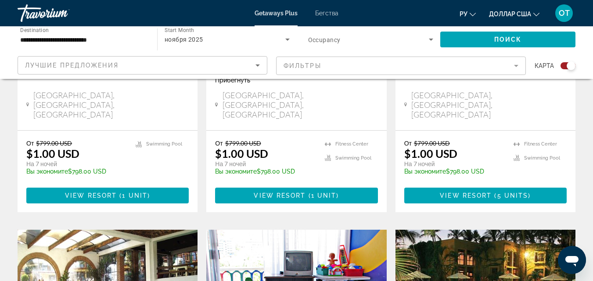
scroll to position [263, 0]
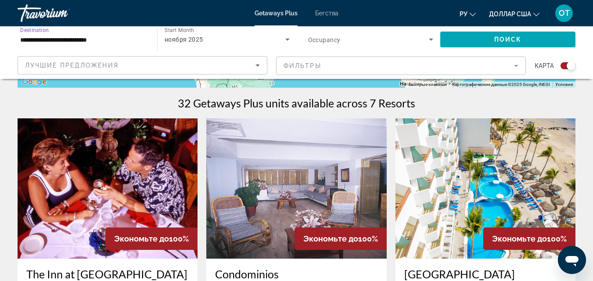
click at [141, 43] on input "**********" at bounding box center [82, 40] width 125 height 11
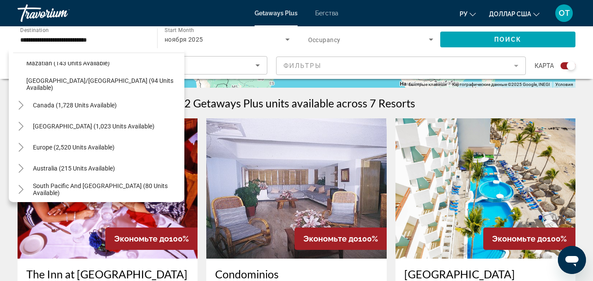
scroll to position [218, 0]
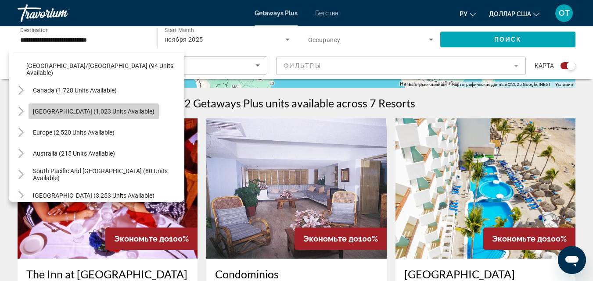
click at [141, 109] on span "[GEOGRAPHIC_DATA] (1,023 units available)" at bounding box center [94, 111] width 122 height 7
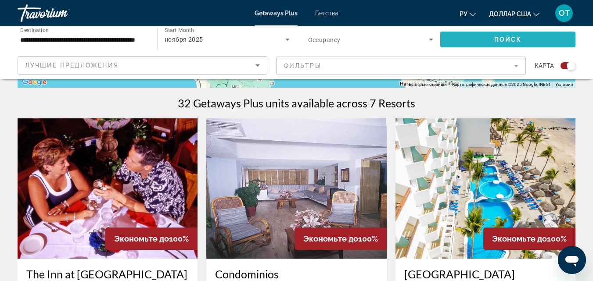
click at [518, 35] on span "Search widget" at bounding box center [507, 39] width 135 height 21
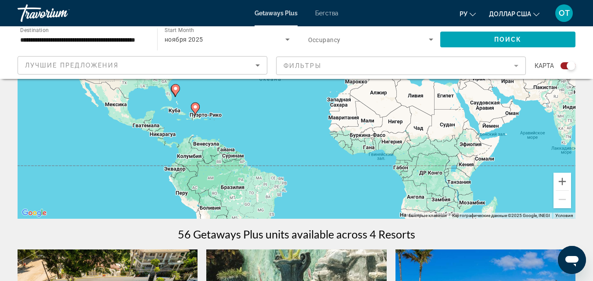
scroll to position [132, 0]
click at [134, 39] on input "**********" at bounding box center [82, 40] width 125 height 11
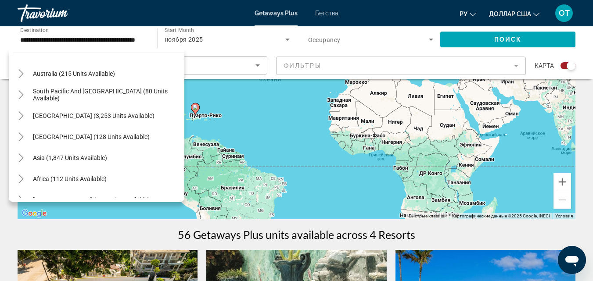
scroll to position [300, 0]
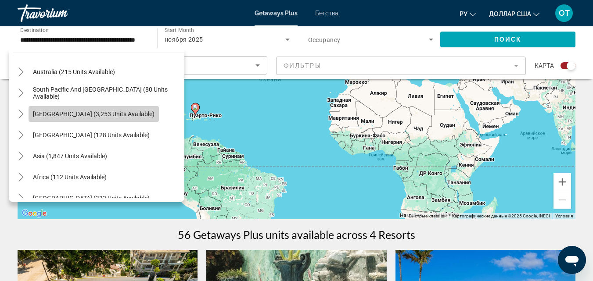
click at [123, 109] on span "Search widget" at bounding box center [94, 114] width 130 height 21
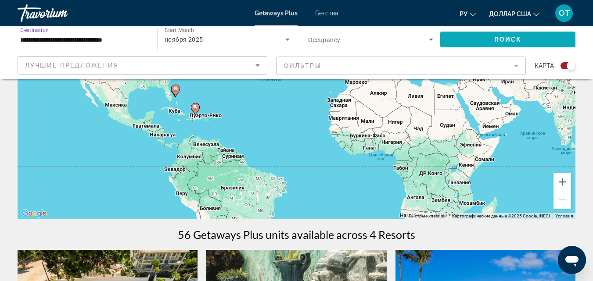
click at [511, 41] on span "Поиск" at bounding box center [508, 39] width 28 height 7
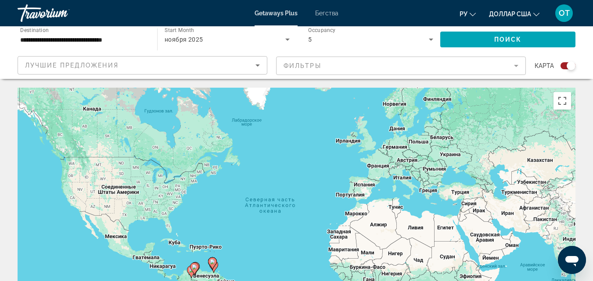
click at [129, 38] on input "**********" at bounding box center [82, 40] width 125 height 11
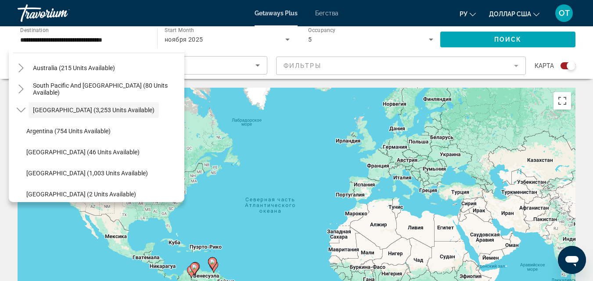
scroll to position [136, 0]
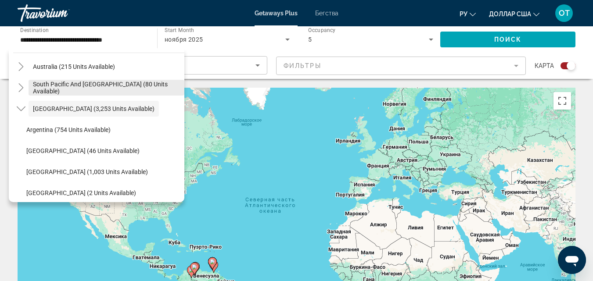
click at [133, 89] on span "South Pacific and [GEOGRAPHIC_DATA] (80 units available)" at bounding box center [106, 88] width 147 height 14
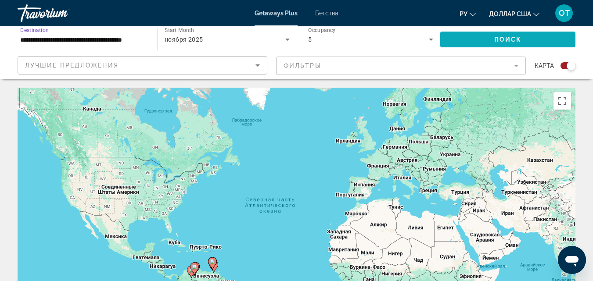
click at [502, 44] on span "Search widget" at bounding box center [507, 39] width 135 height 21
click at [144, 39] on input "**********" at bounding box center [82, 40] width 125 height 11
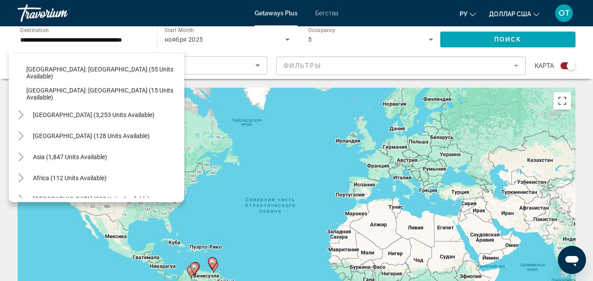
scroll to position [184, 0]
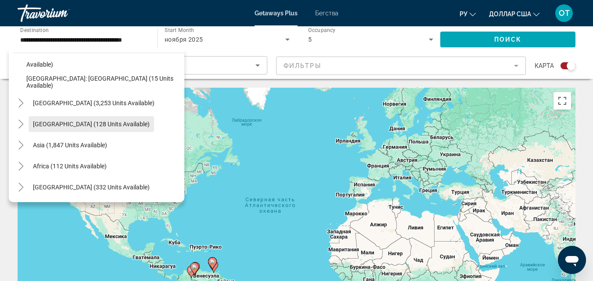
click at [118, 122] on span "[GEOGRAPHIC_DATA] (128 units available)" at bounding box center [91, 124] width 117 height 7
type input "**********"
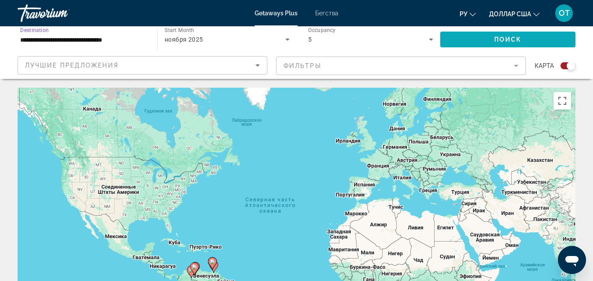
click at [508, 42] on span "Поиск" at bounding box center [508, 39] width 28 height 7
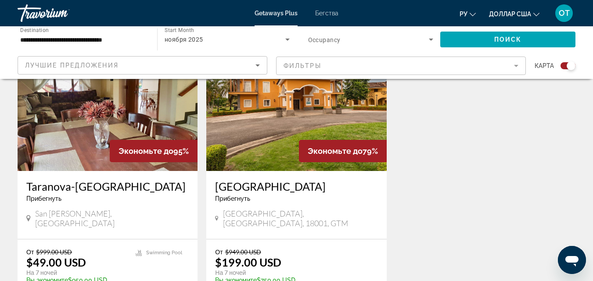
scroll to position [307, 0]
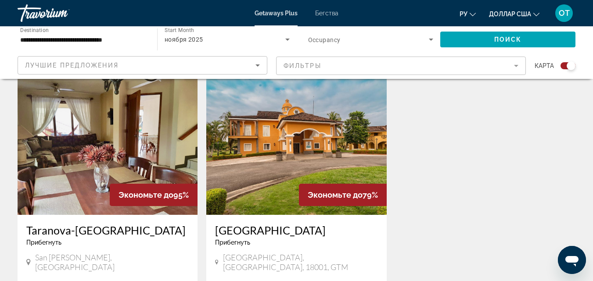
click at [124, 101] on img "Основное содержание" at bounding box center [108, 145] width 180 height 140
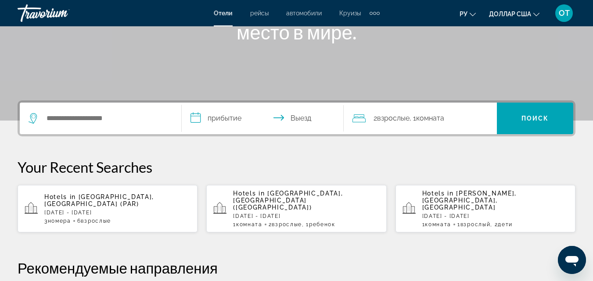
scroll to position [132, 0]
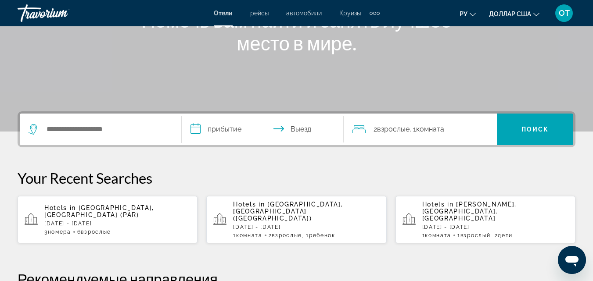
click at [470, 208] on div "Hotels in Cam Ranh, Nha Trang, Vietnam Mon, 17 Nov - Mon, 24 Nov 1 Комната номе…" at bounding box center [495, 220] width 146 height 38
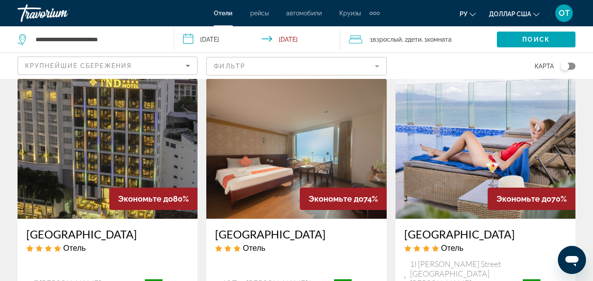
scroll to position [44, 0]
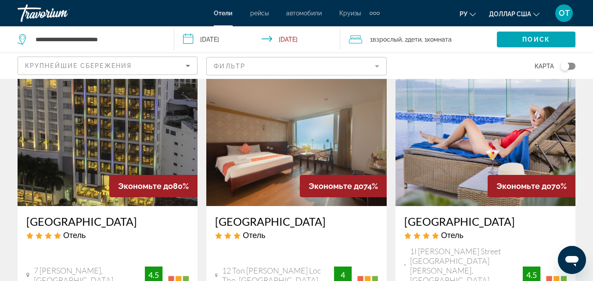
click at [378, 68] on mat-form-field "Фильтр" at bounding box center [296, 66] width 180 height 18
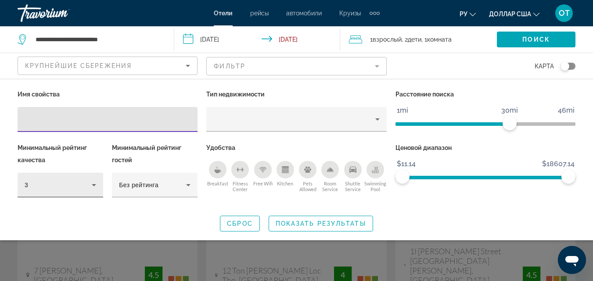
click at [94, 179] on div "3" at bounding box center [61, 185] width 72 height 25
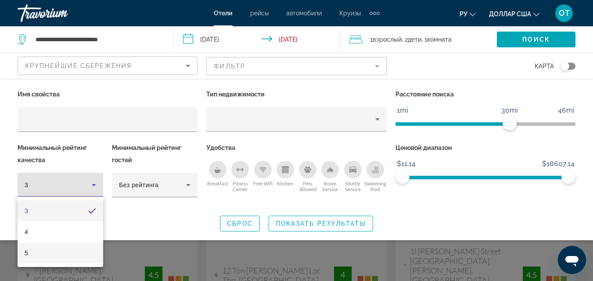
click at [43, 254] on mat-option "5" at bounding box center [61, 253] width 86 height 21
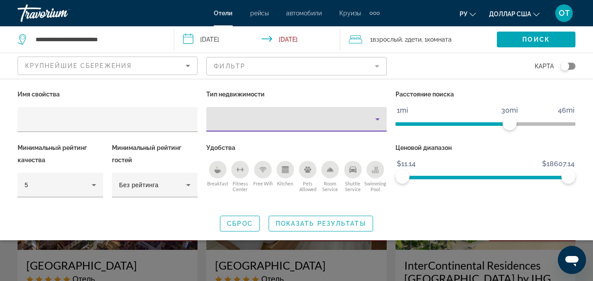
click at [373, 117] on icon "Property type" at bounding box center [377, 119] width 11 height 11
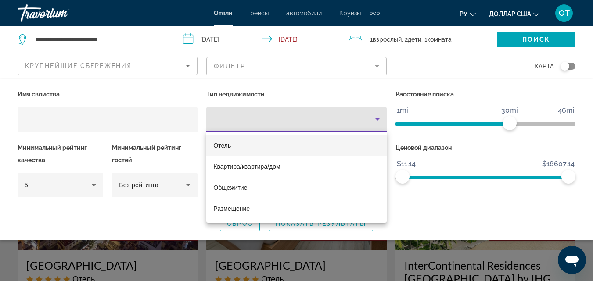
click at [229, 146] on font "Отель" at bounding box center [222, 145] width 18 height 7
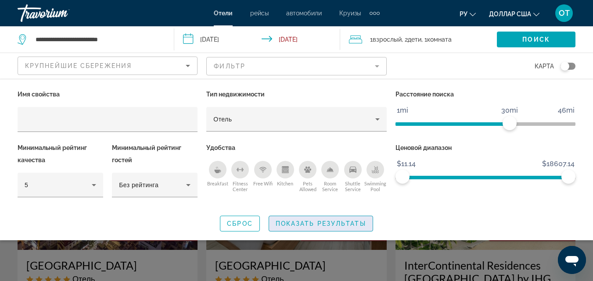
click at [329, 221] on span "Показать результаты" at bounding box center [321, 223] width 90 height 7
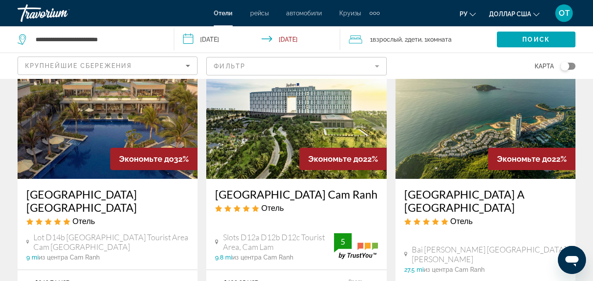
scroll to position [401, 0]
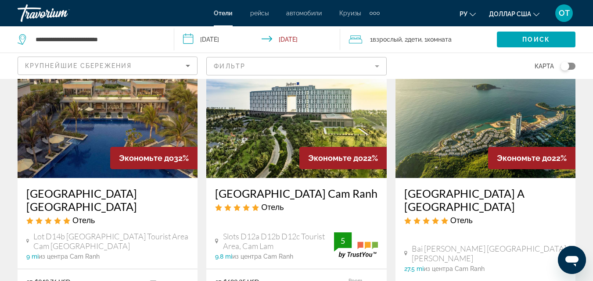
click at [326, 111] on img "Основное содержание" at bounding box center [296, 108] width 180 height 140
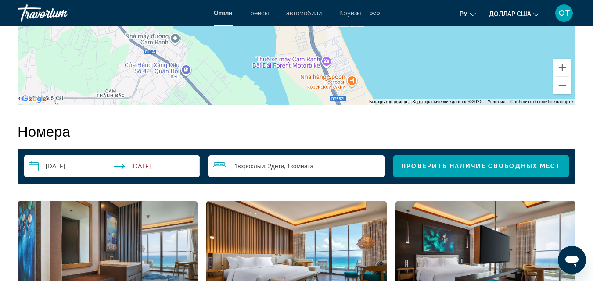
scroll to position [1229, 0]
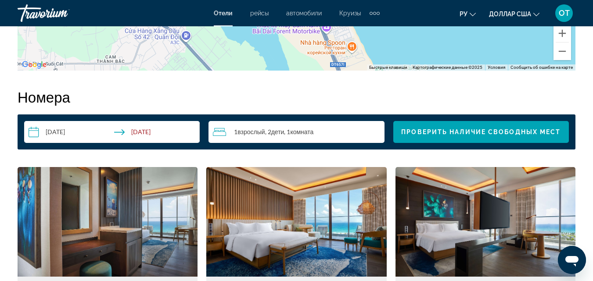
click at [366, 133] on div "1 Взрослый Взрослые , 2 Ребенок Дети , 1 Комната номера" at bounding box center [298, 132] width 171 height 11
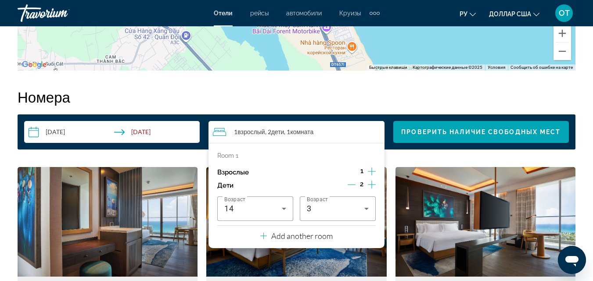
click at [371, 168] on icon "Increment adults" at bounding box center [372, 171] width 8 height 11
click at [353, 183] on icon "Decrement children" at bounding box center [351, 185] width 8 height 8
click at [353, 184] on icon "Decrement children" at bounding box center [352, 185] width 8 height 8
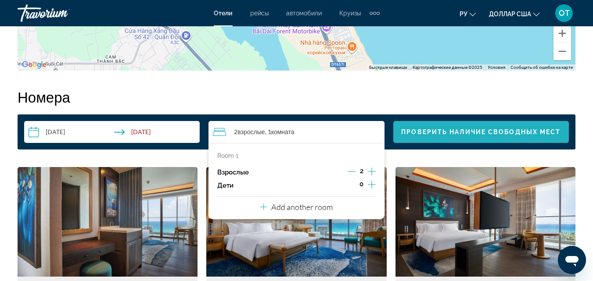
click at [476, 129] on span "Проверить наличие свободных мест" at bounding box center [480, 132] width 159 height 7
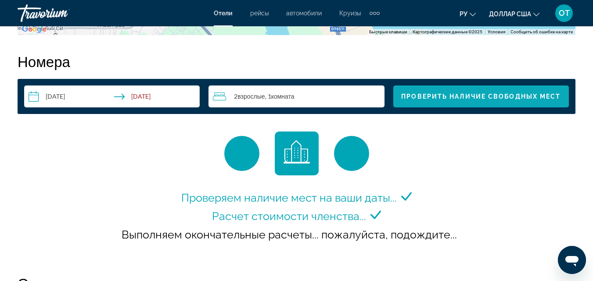
scroll to position [1308, 0]
